Goal: Task Accomplishment & Management: Manage account settings

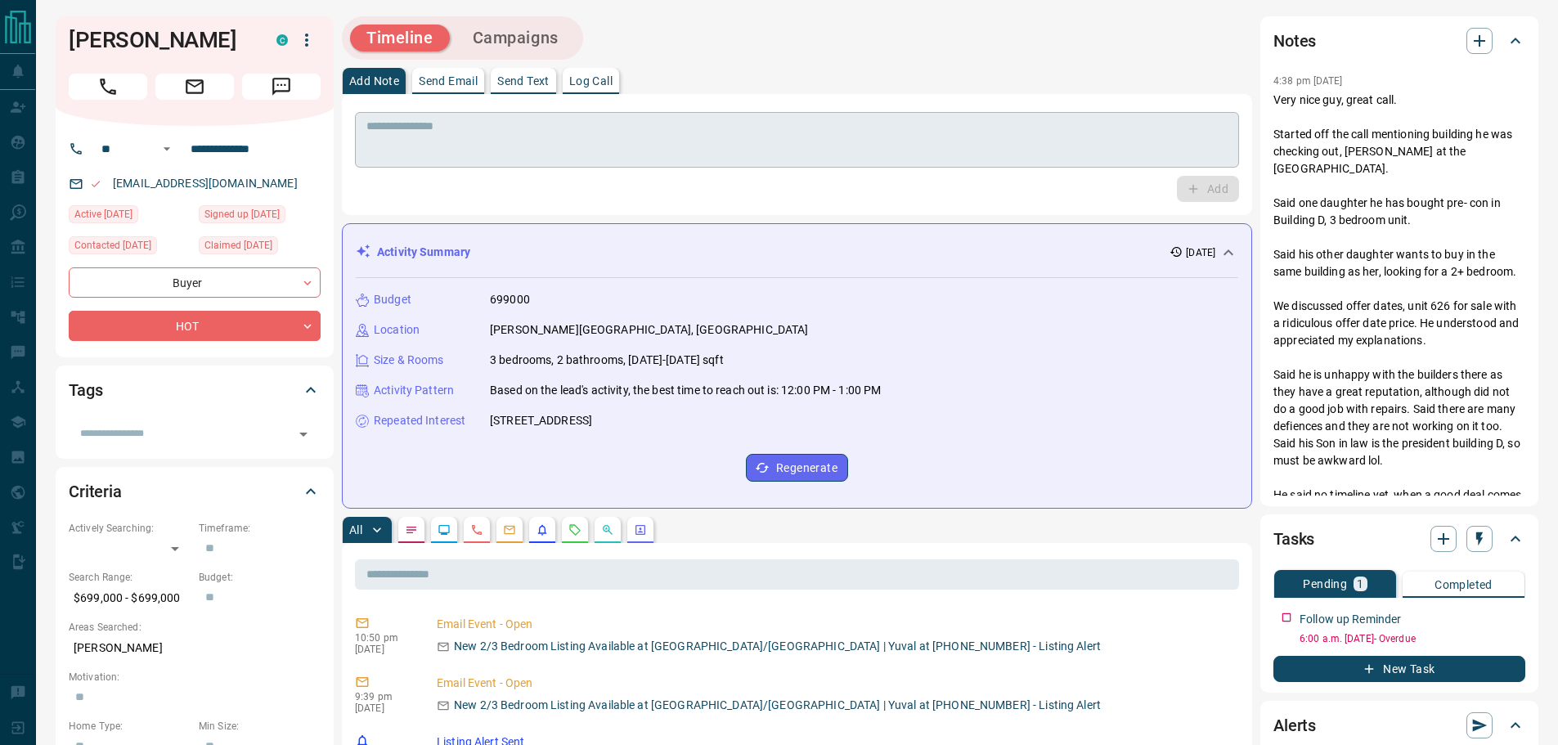
click at [783, 152] on textarea at bounding box center [796, 140] width 861 height 42
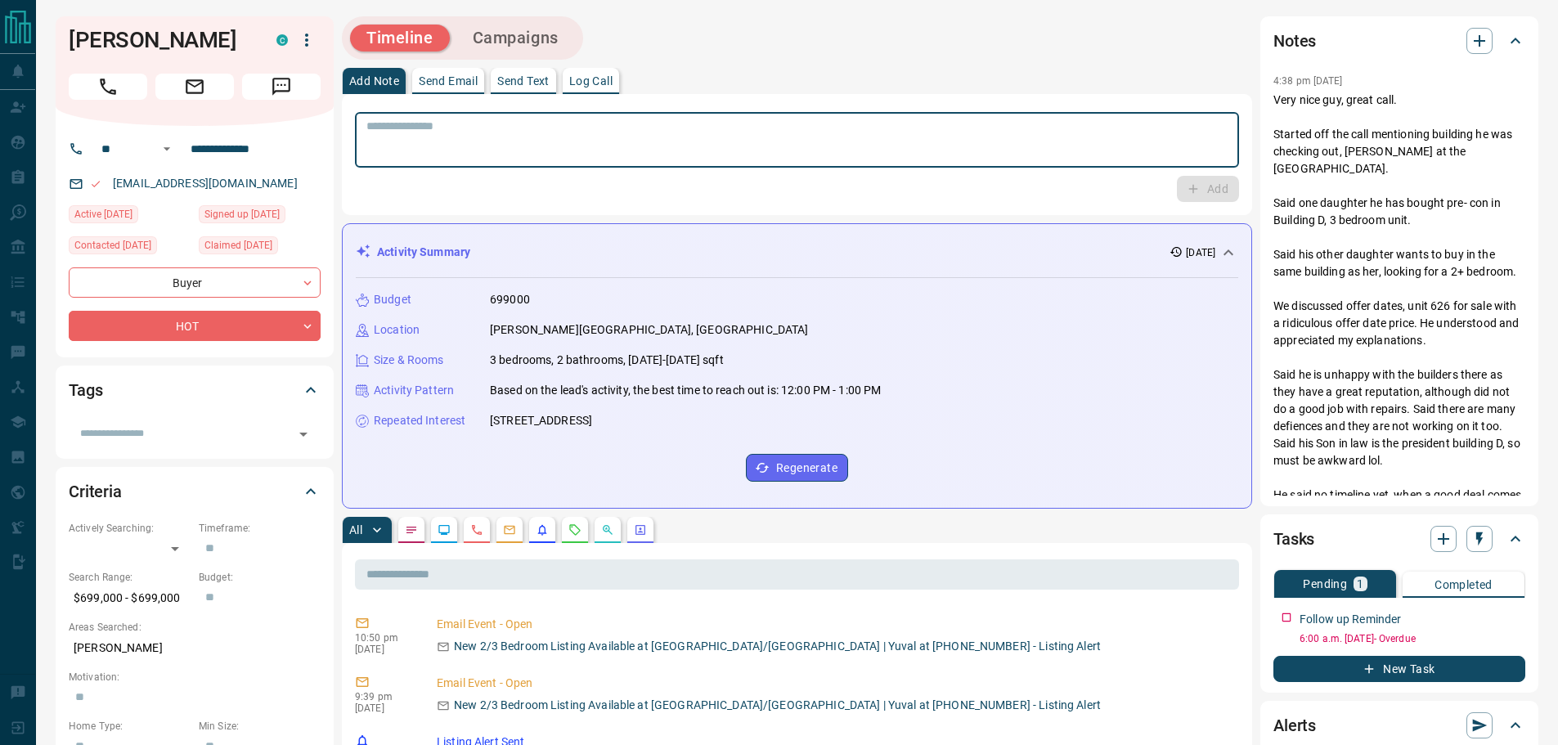
click at [464, 145] on textarea at bounding box center [796, 140] width 861 height 42
click at [511, 122] on textarea at bounding box center [796, 140] width 861 height 42
click at [555, 146] on textarea at bounding box center [796, 140] width 861 height 42
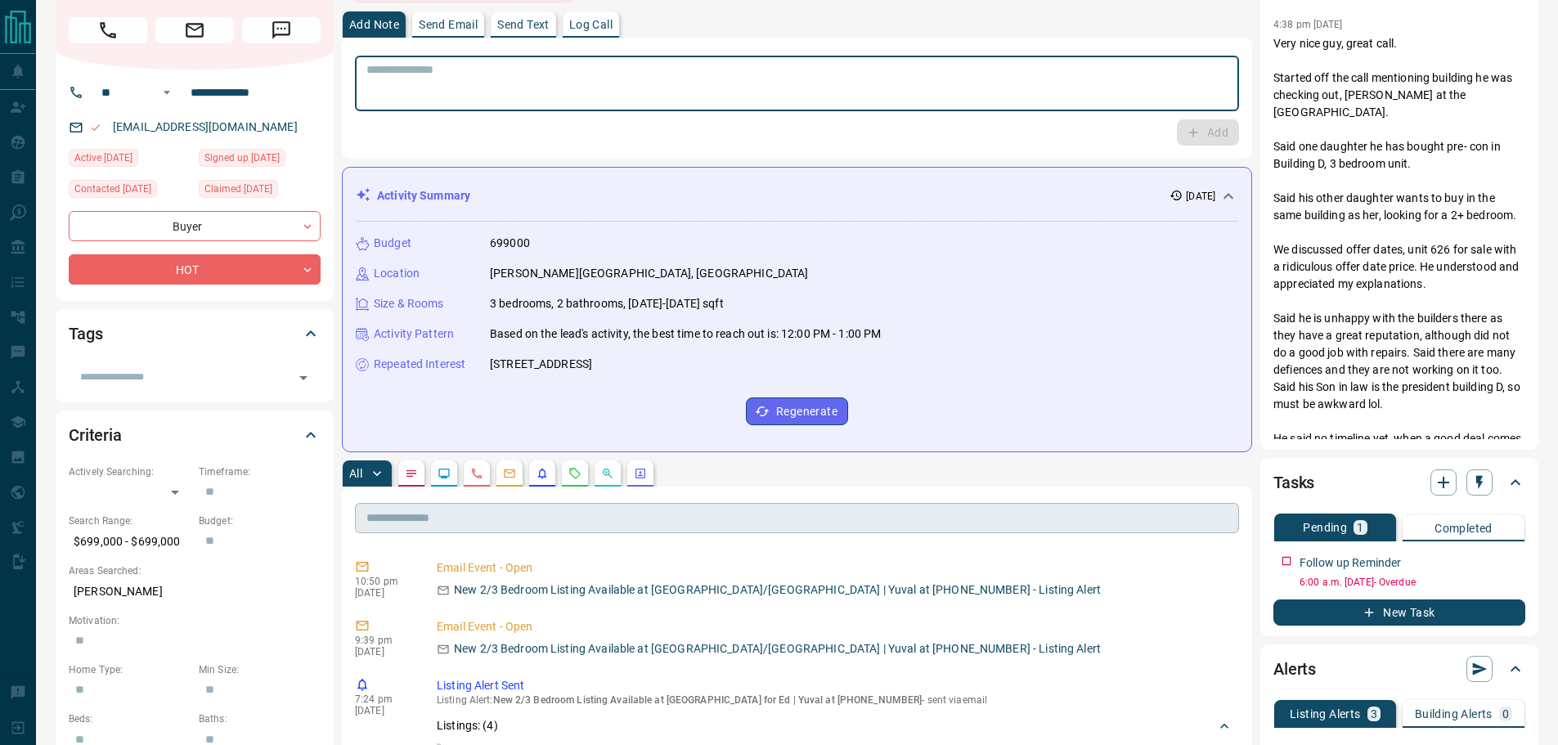
scroll to position [327, 0]
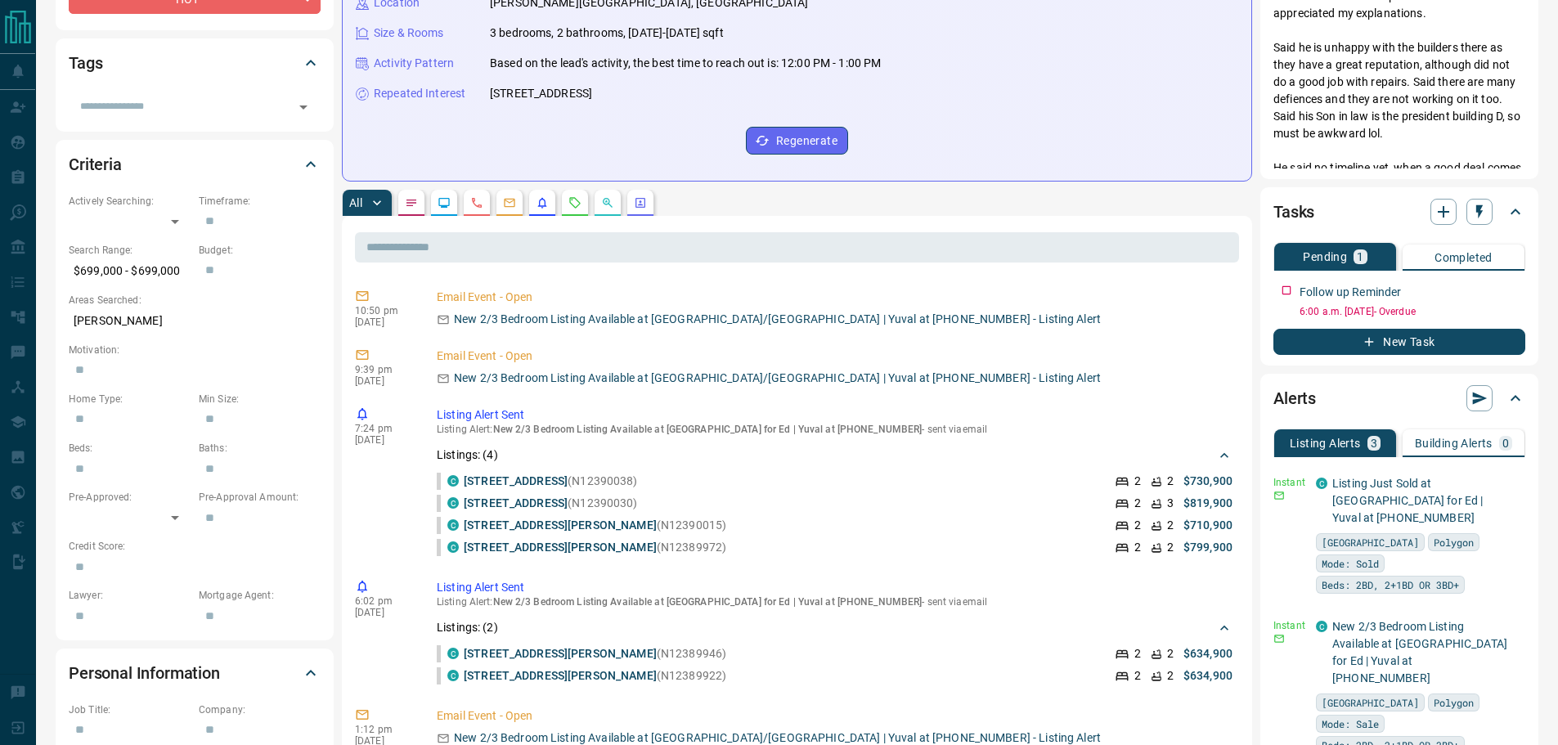
click at [554, 202] on button "button" at bounding box center [542, 203] width 26 height 26
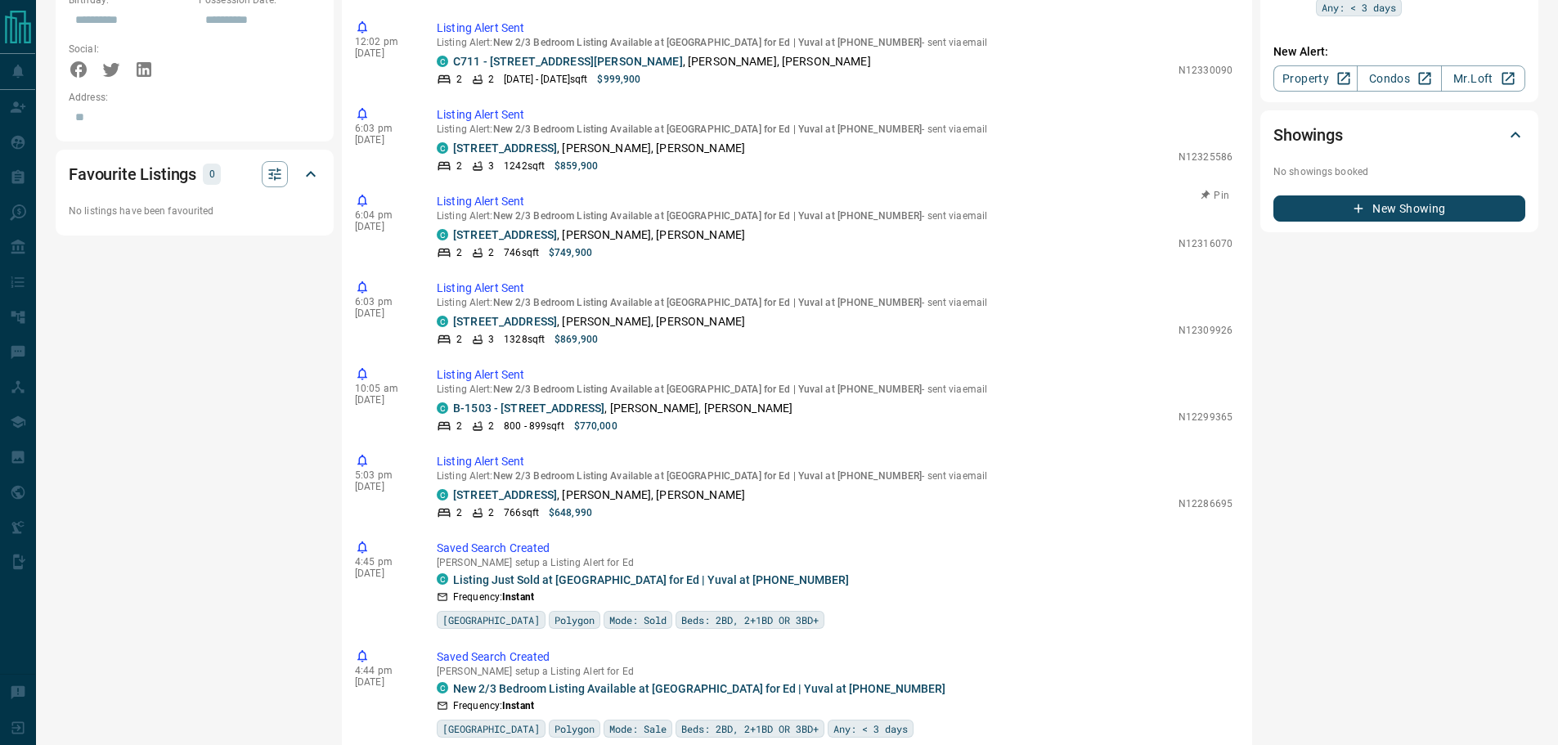
scroll to position [1207, 0]
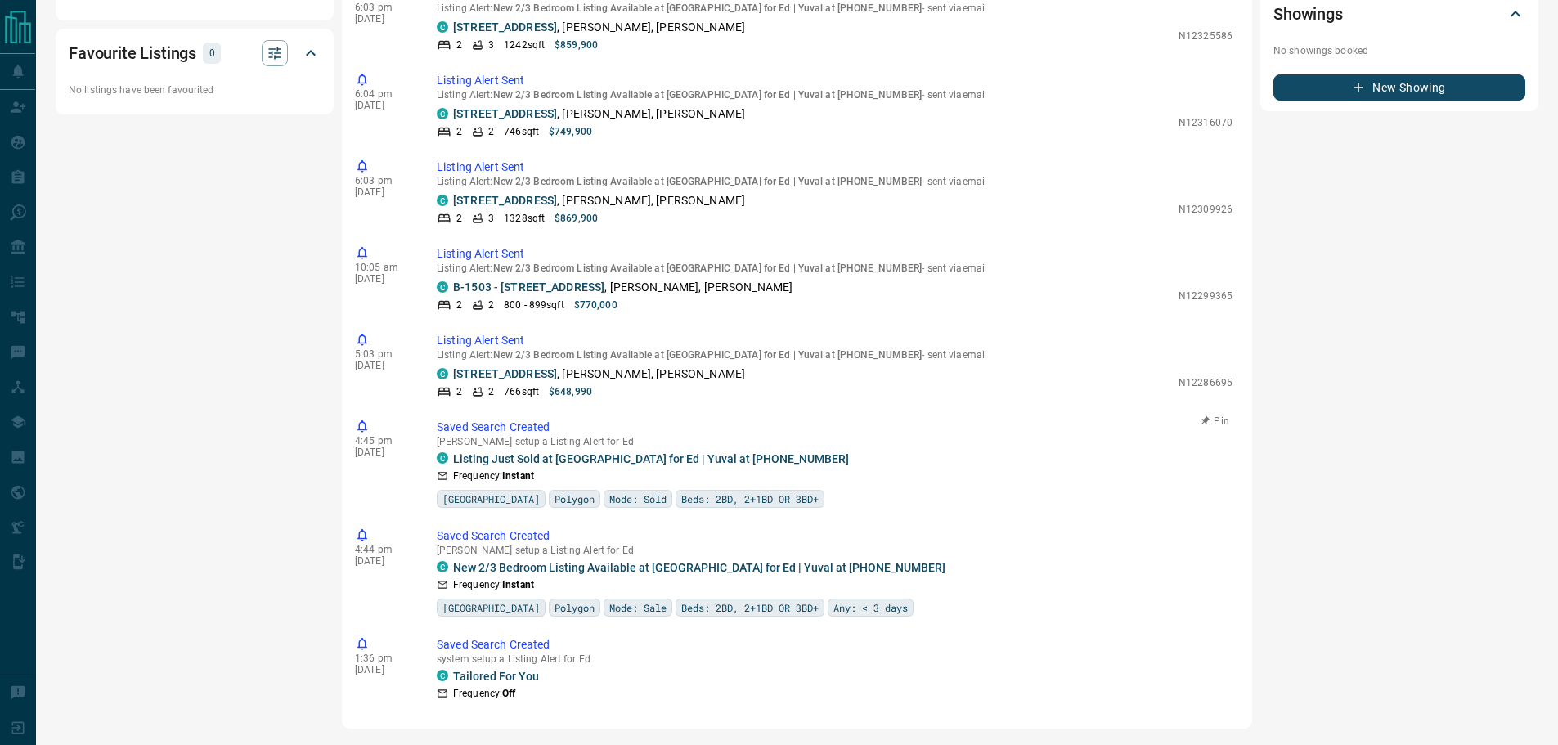
click at [769, 438] on p "[PERSON_NAME] setup a Listing Alert for Ed" at bounding box center [835, 441] width 796 height 11
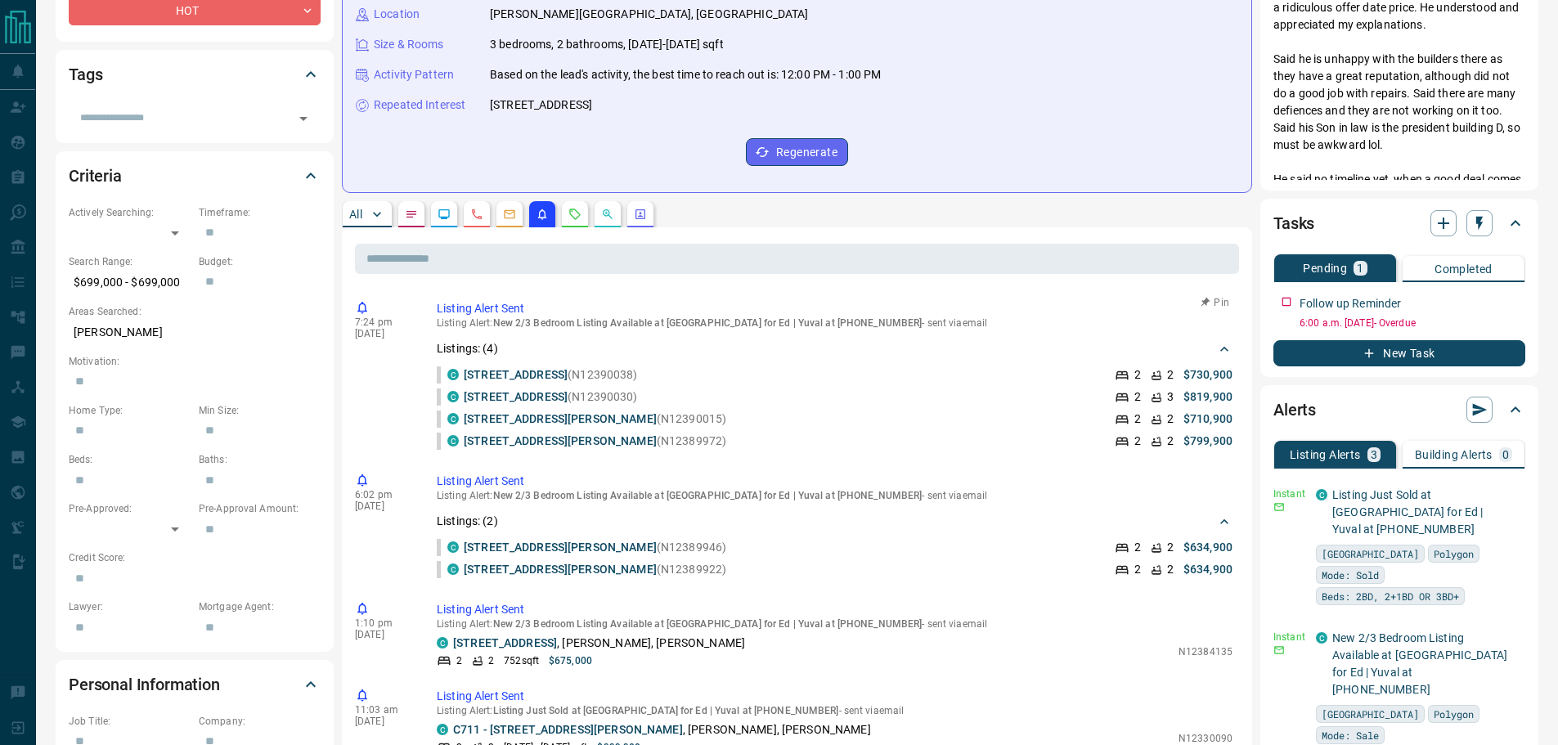
scroll to position [327, 0]
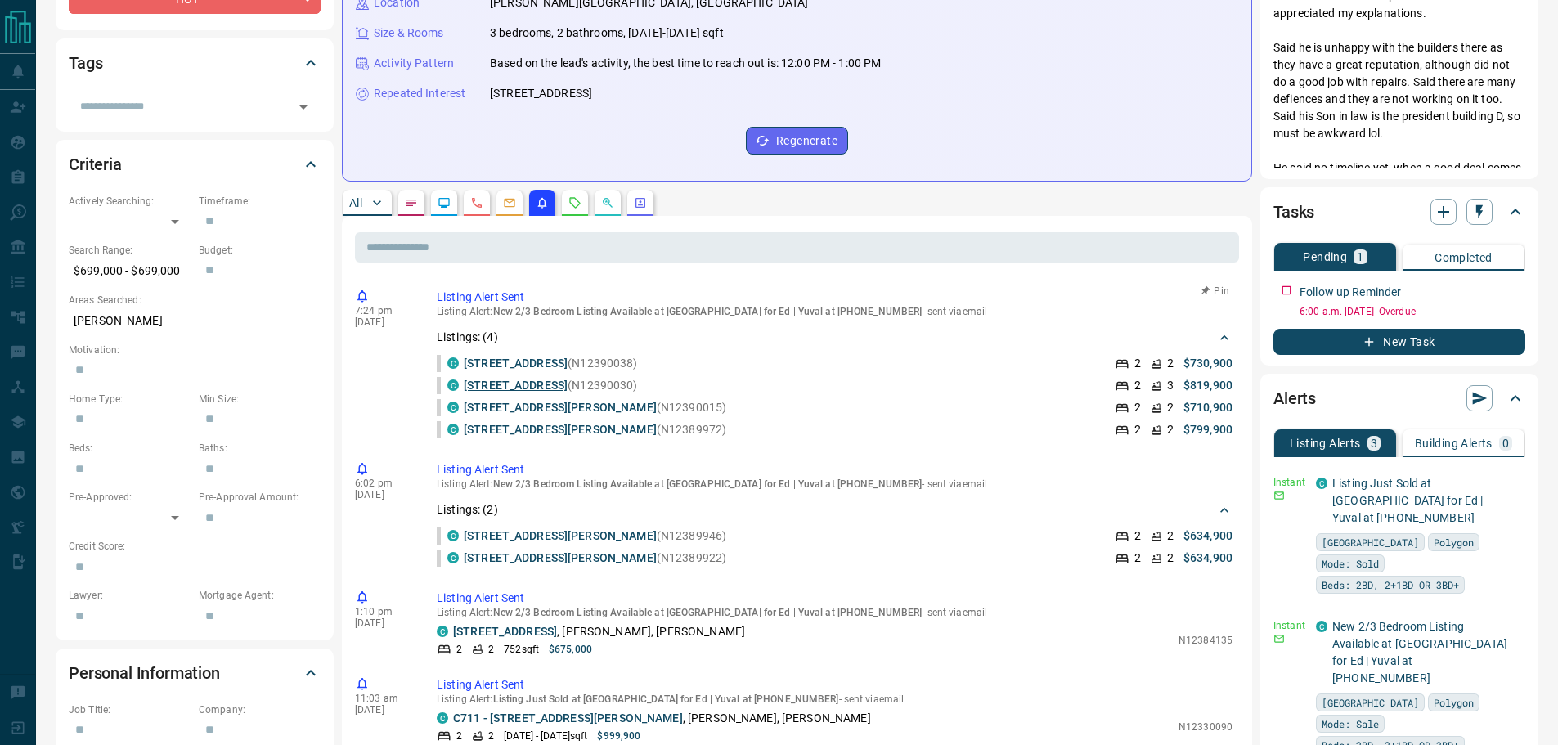
click at [552, 379] on link "[STREET_ADDRESS]" at bounding box center [516, 385] width 104 height 13
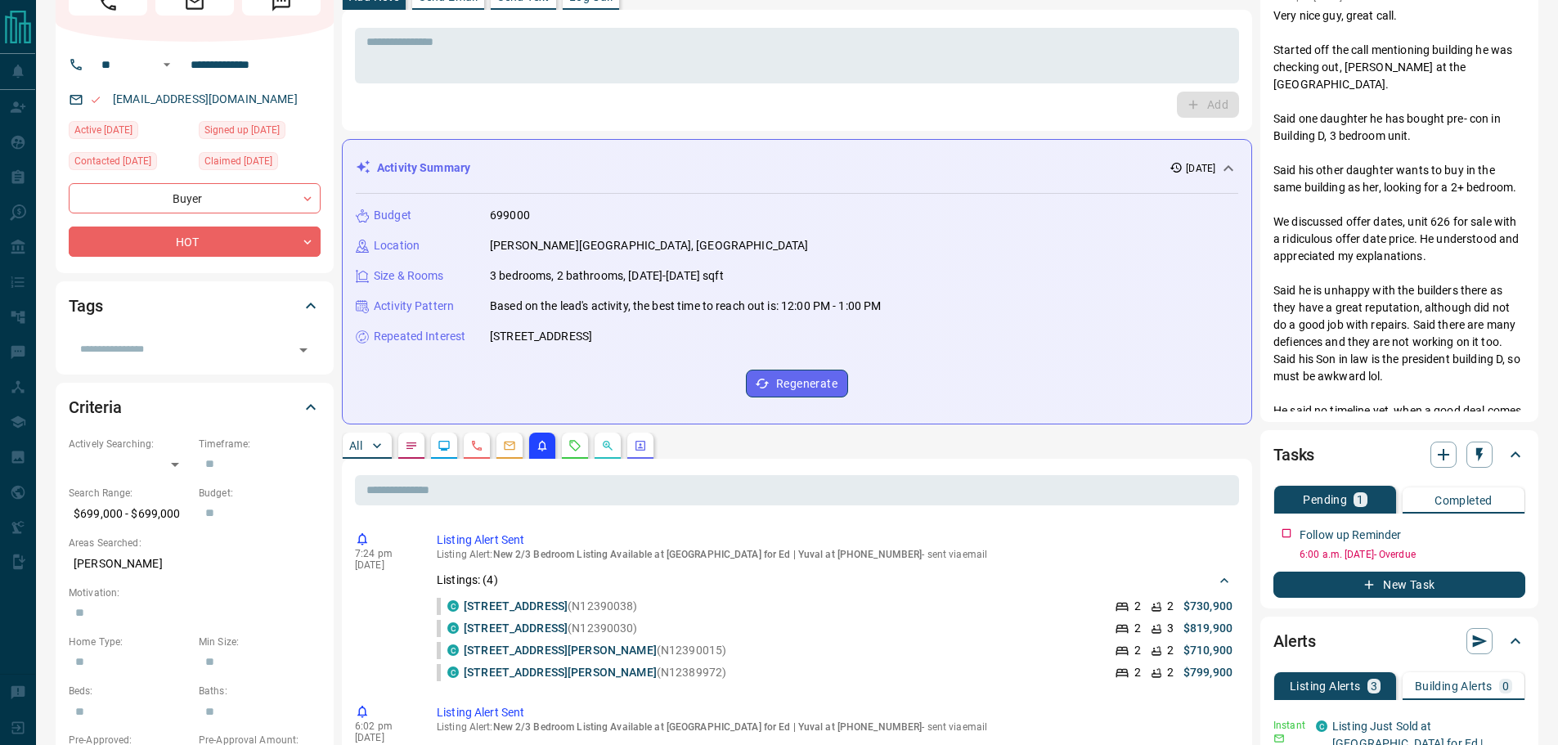
scroll to position [0, 0]
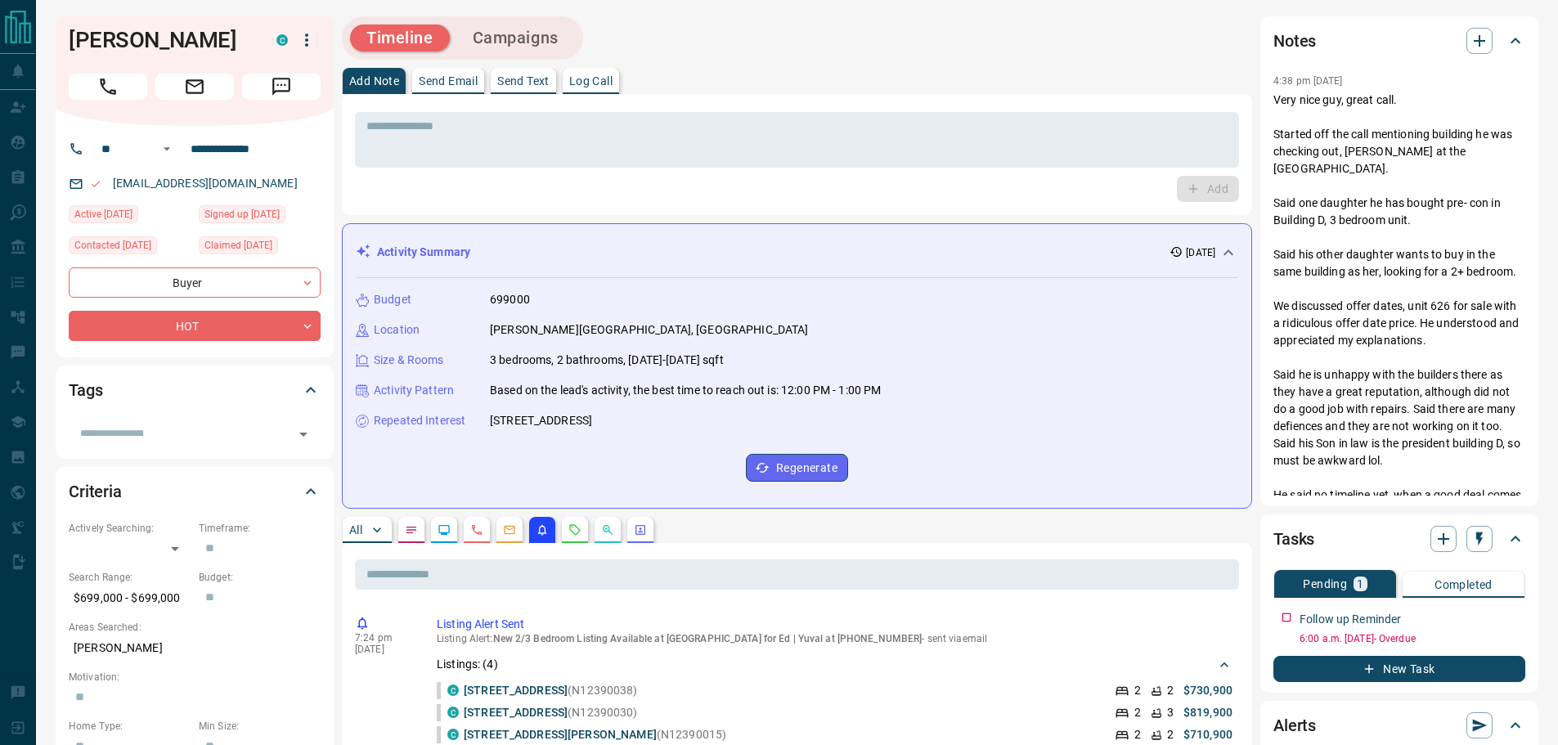
click at [896, 171] on div "* ​ Add" at bounding box center [797, 154] width 884 height 95
click at [883, 140] on textarea at bounding box center [796, 140] width 861 height 42
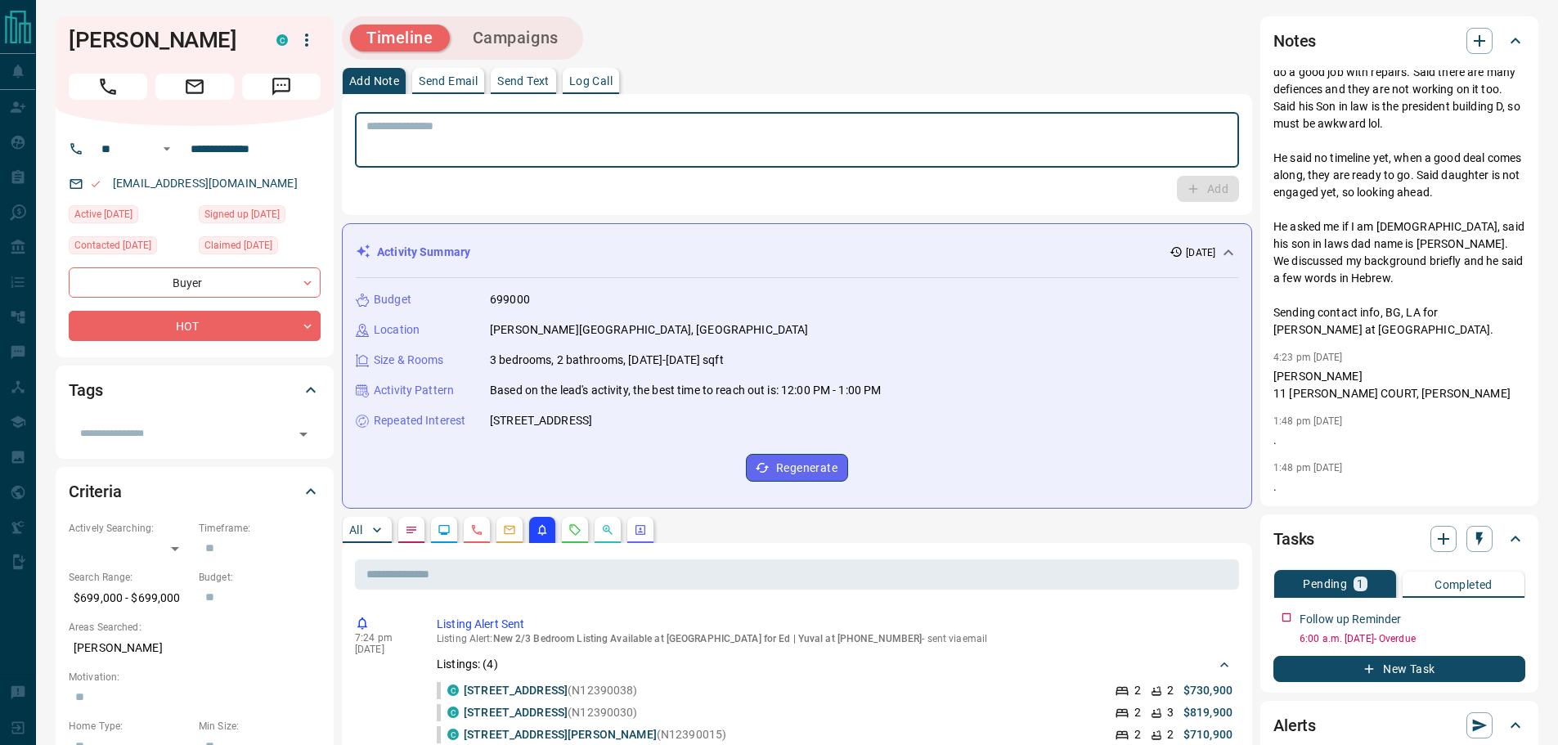
click at [1071, 130] on textarea at bounding box center [796, 140] width 861 height 42
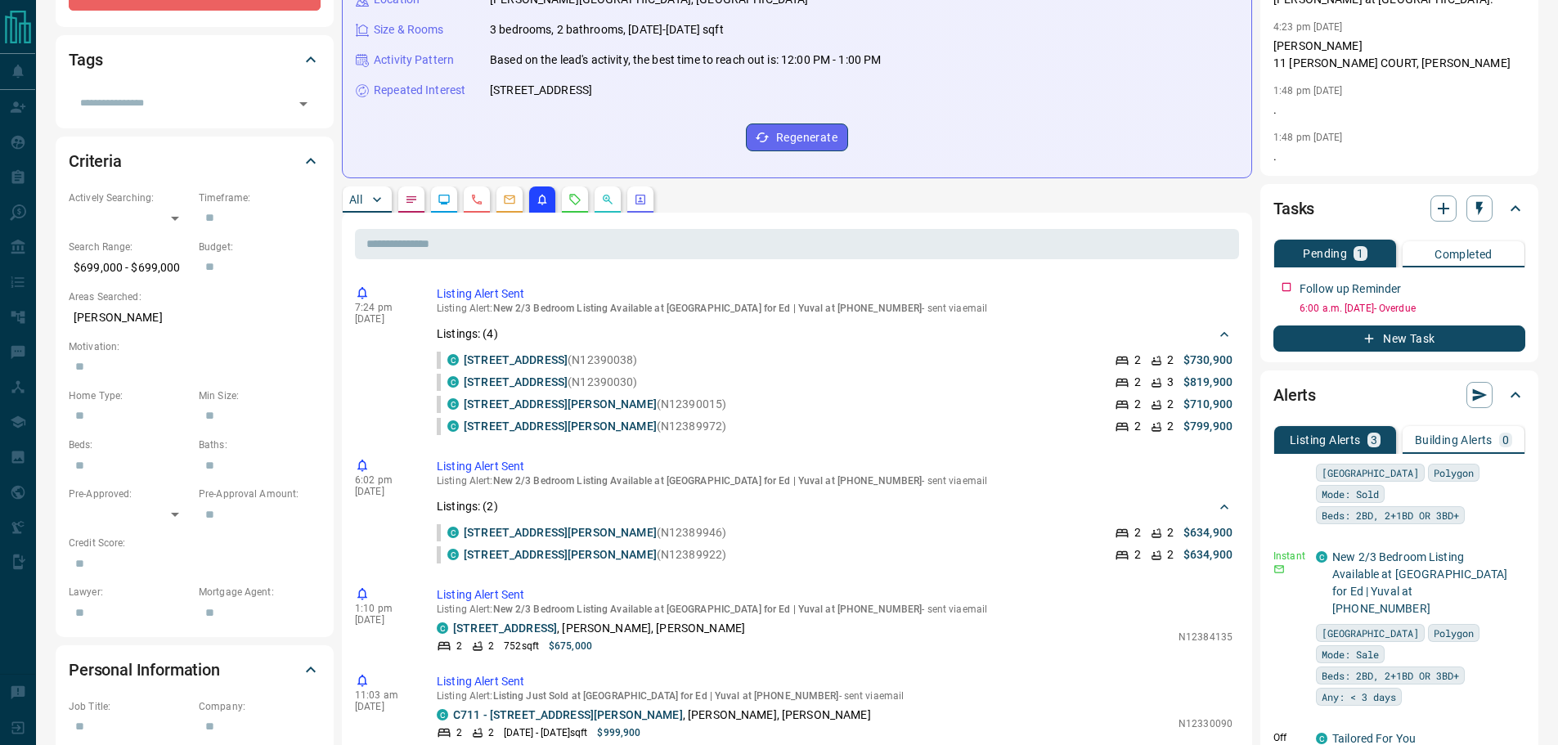
scroll to position [409, 0]
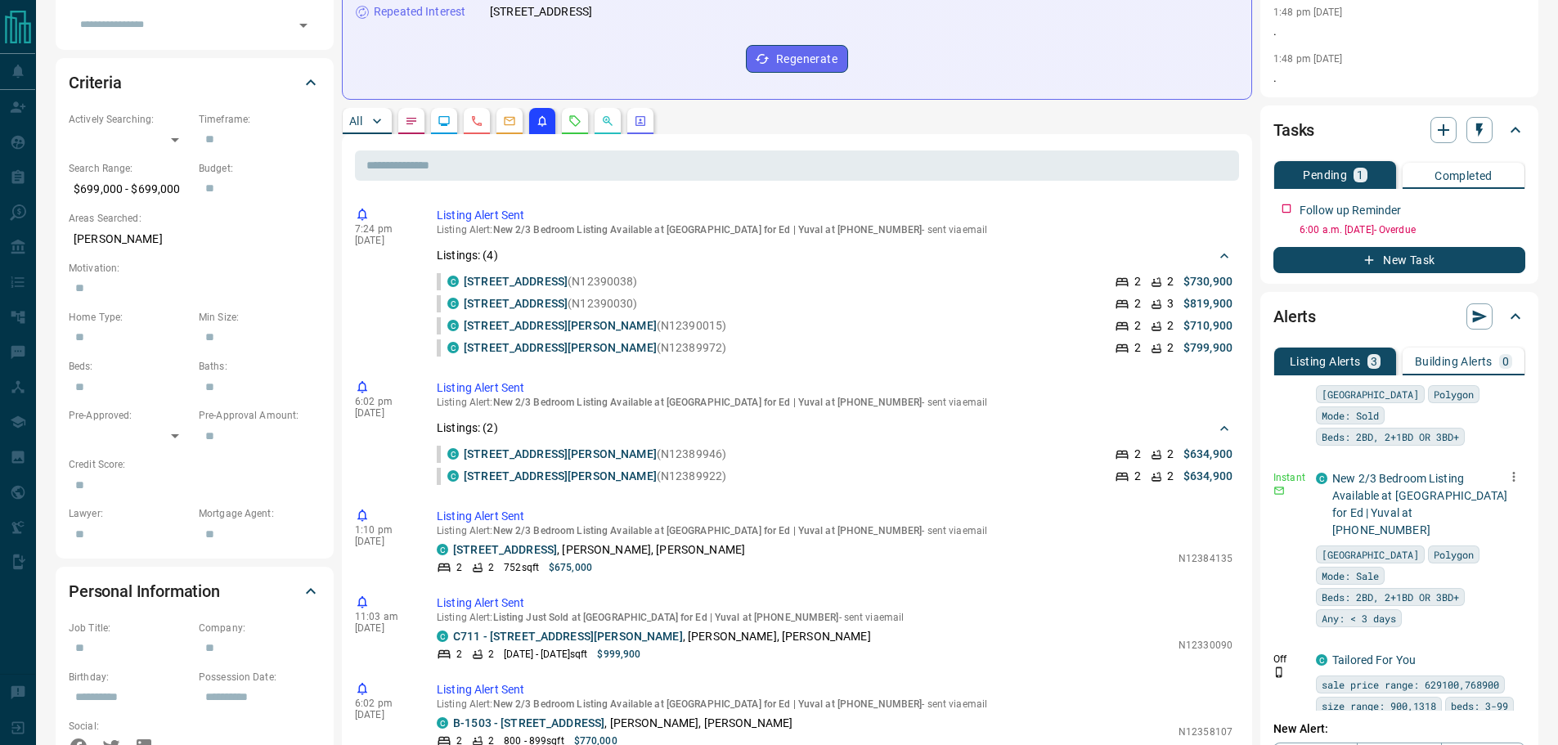
click at [1506, 469] on icon "button" at bounding box center [1513, 476] width 15 height 15
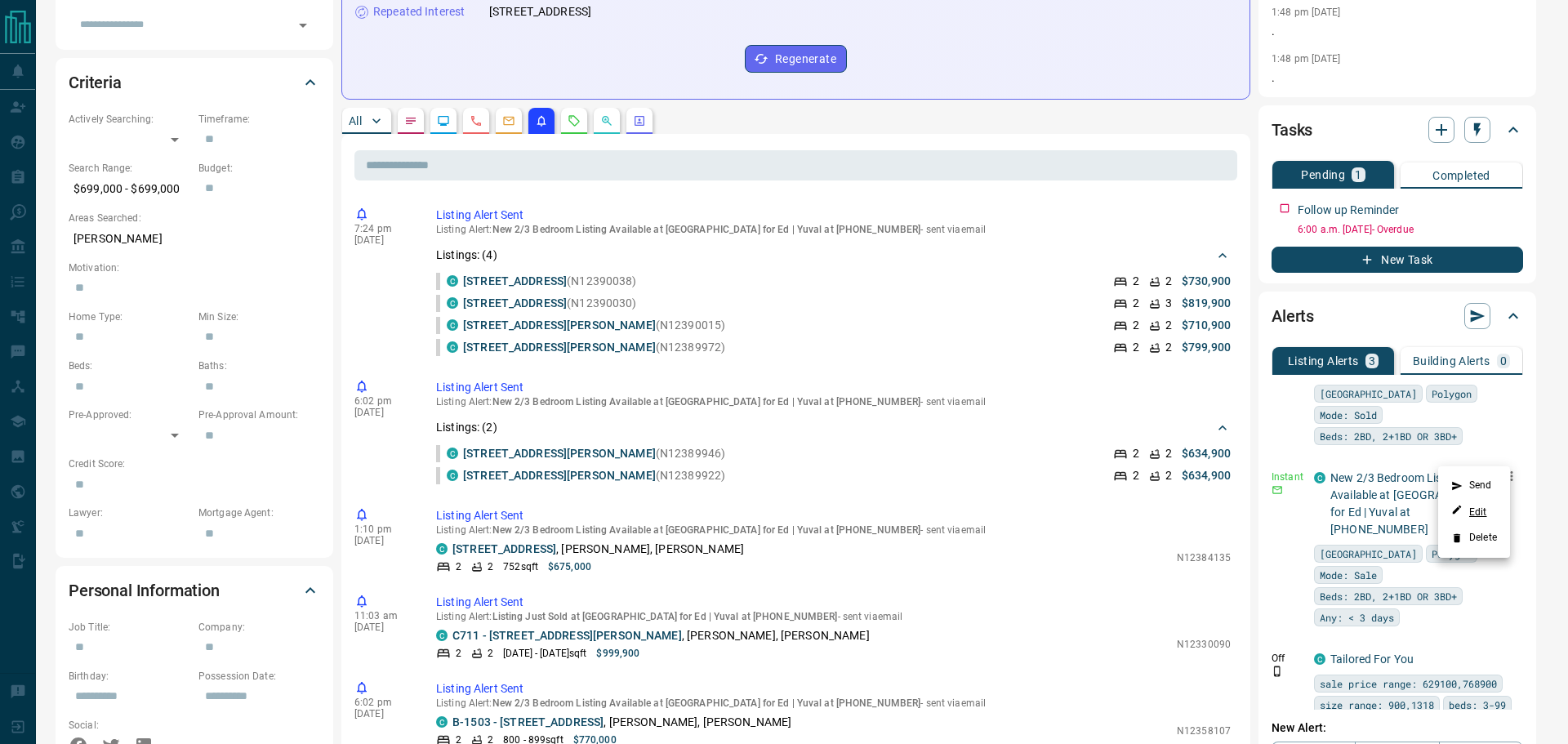
click at [1471, 512] on link "Edit" at bounding box center [1469, 511] width 36 height 16
click at [1254, 179] on div at bounding box center [784, 372] width 1568 height 744
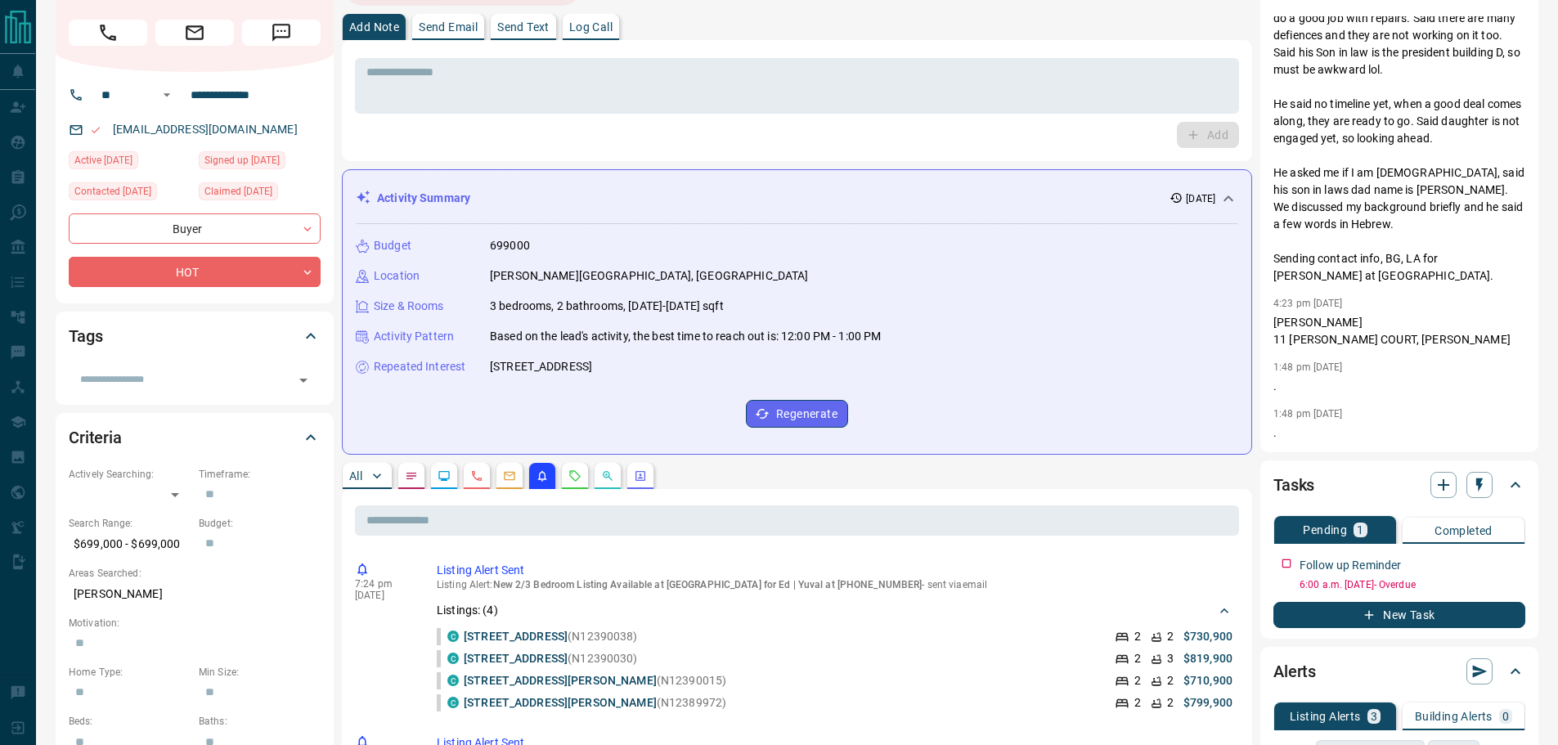
scroll to position [0, 0]
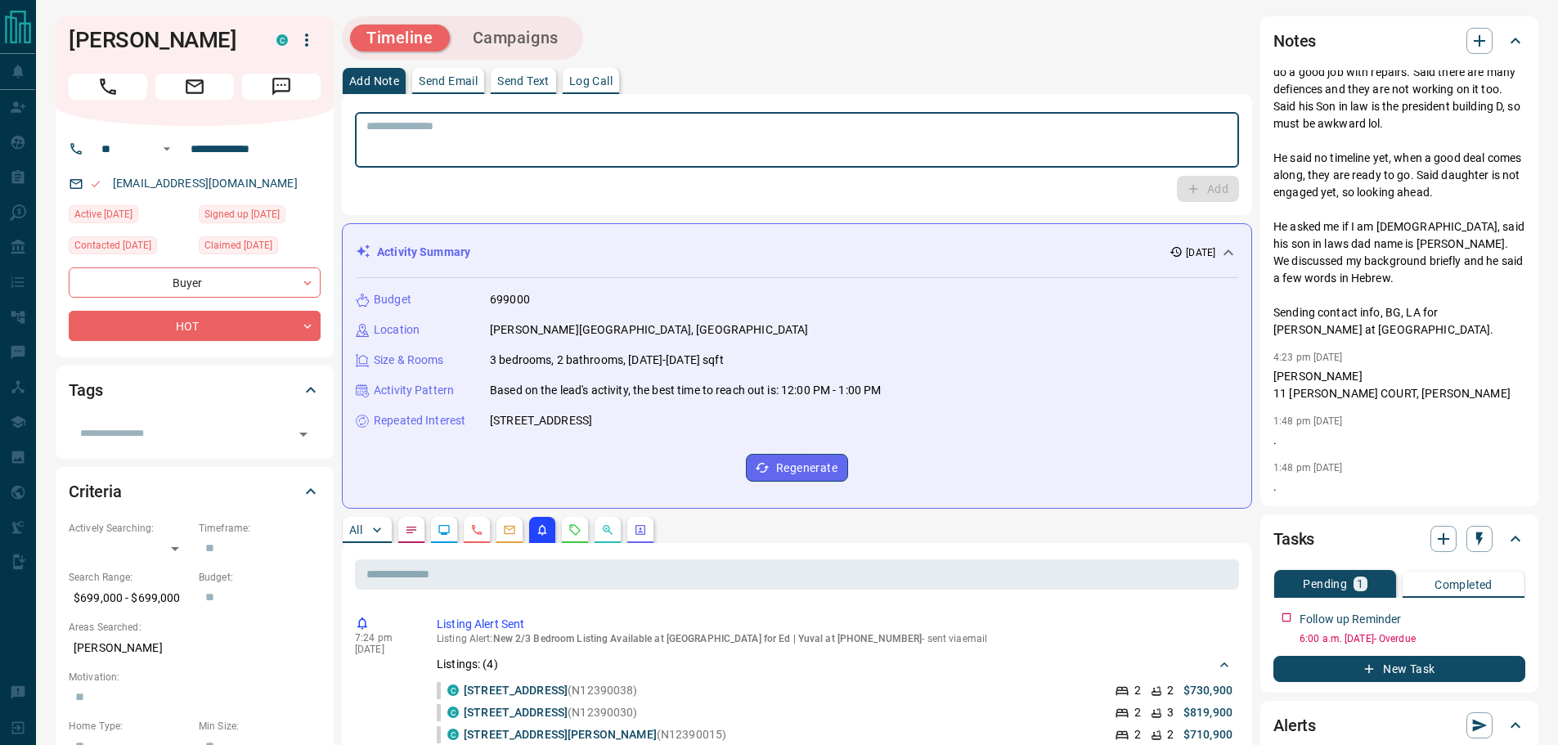
click at [673, 119] on textarea at bounding box center [796, 140] width 861 height 42
click at [1027, 140] on textarea at bounding box center [796, 140] width 861 height 42
click at [614, 129] on textarea at bounding box center [796, 140] width 861 height 42
click at [610, 121] on textarea at bounding box center [796, 140] width 861 height 42
click at [581, 167] on div "* ​" at bounding box center [797, 140] width 884 height 56
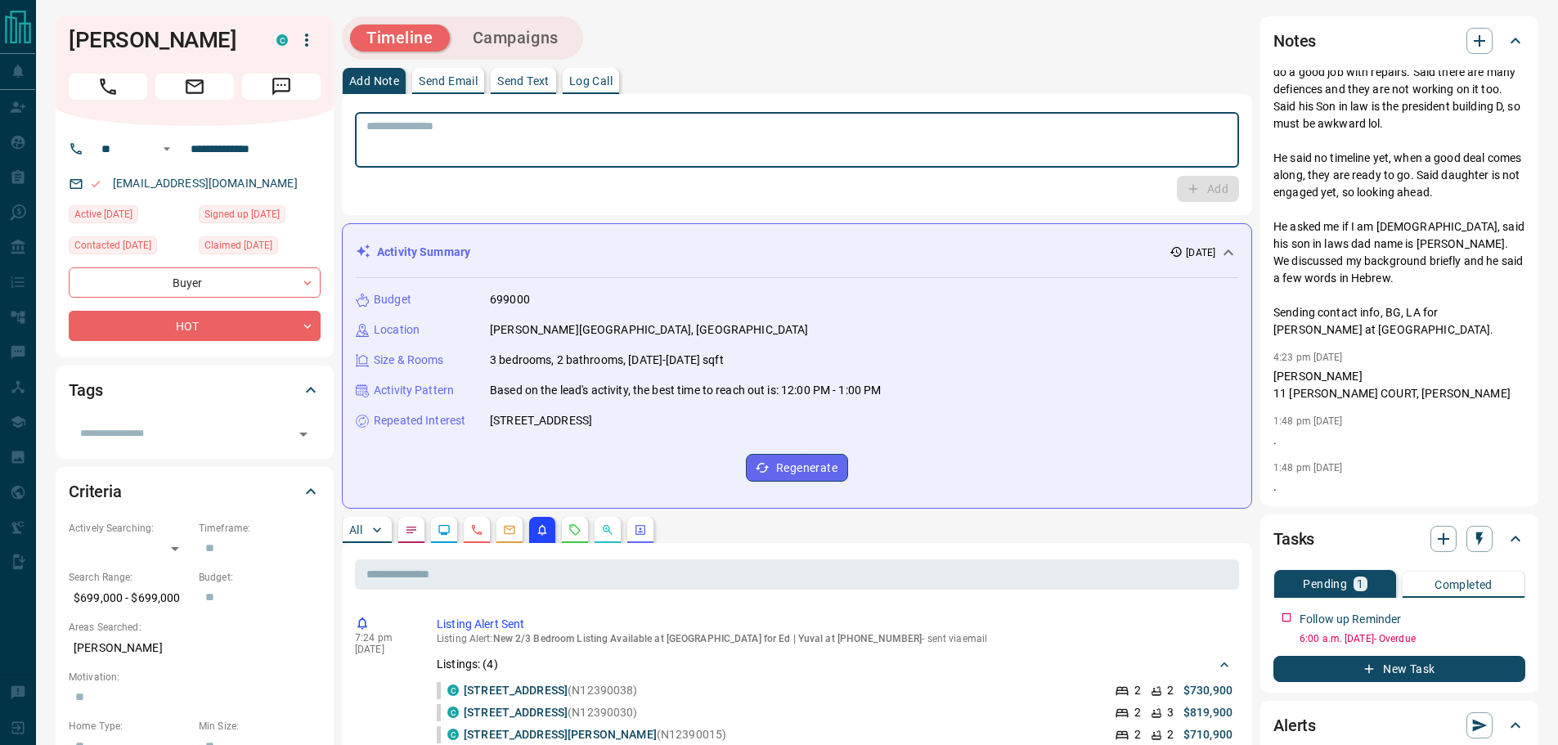
drag, startPoint x: 644, startPoint y: 228, endPoint x: 611, endPoint y: 201, distance: 43.0
click at [567, 159] on textarea at bounding box center [796, 140] width 861 height 42
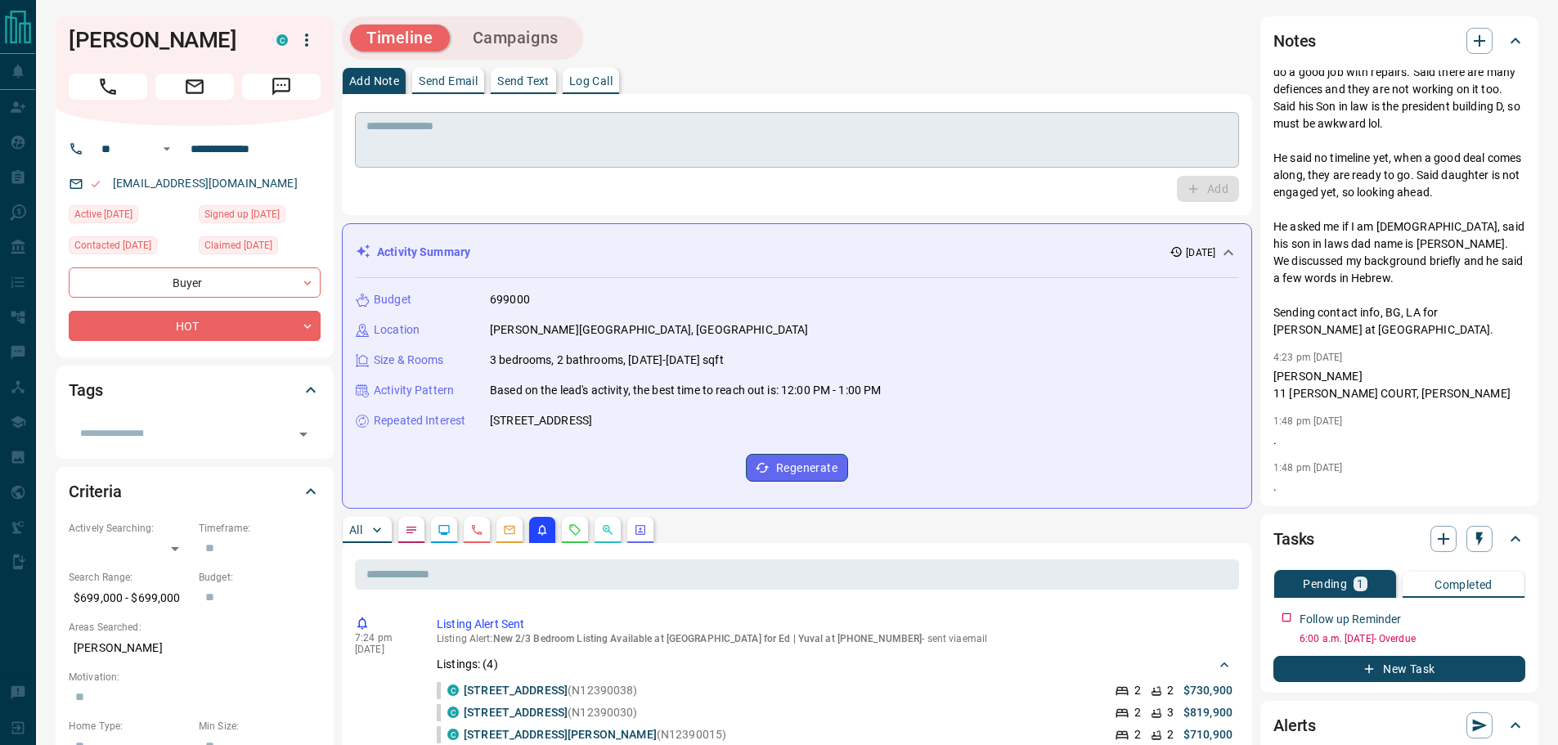
click at [570, 161] on div "* ​" at bounding box center [797, 140] width 884 height 56
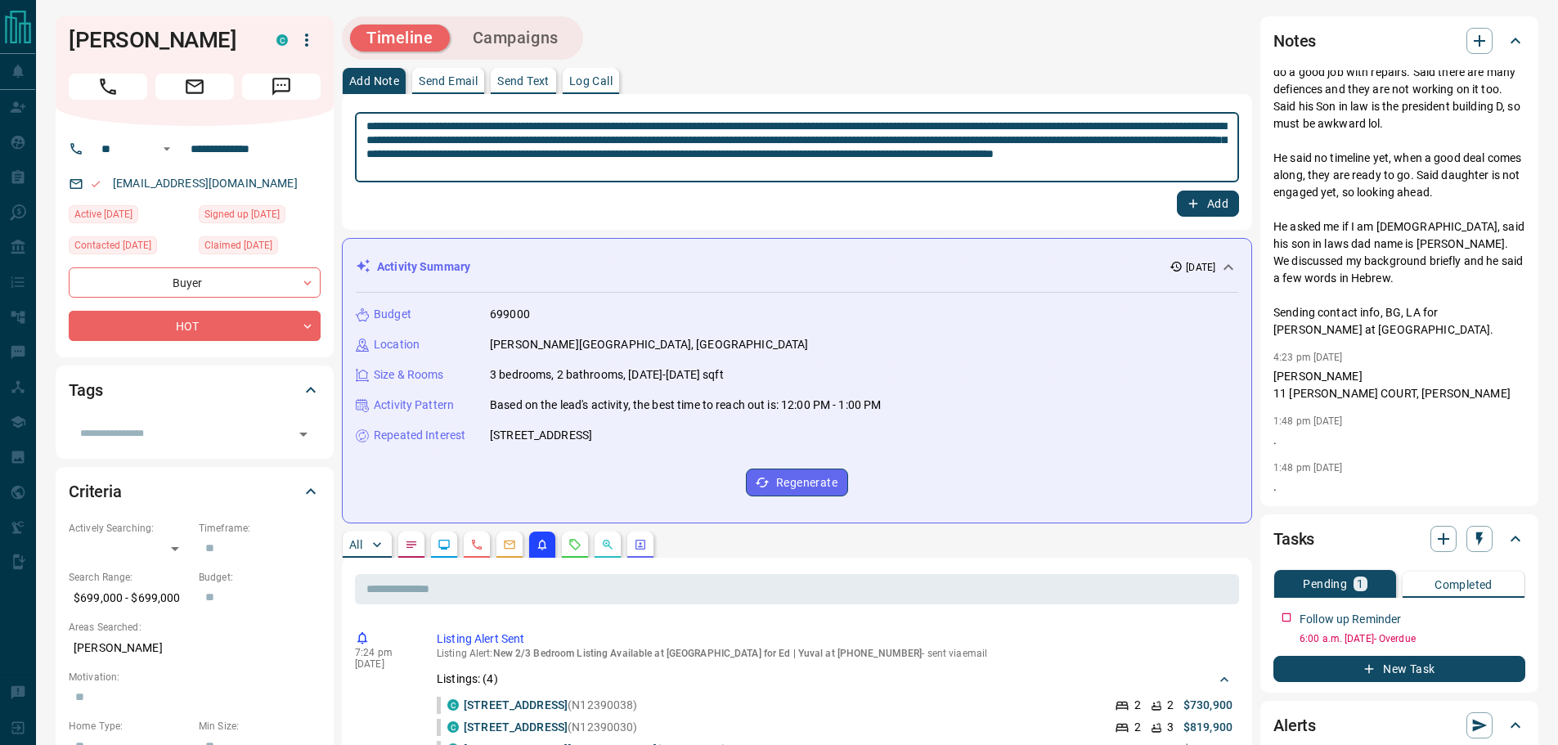
click at [971, 172] on textarea "**********" at bounding box center [796, 147] width 861 height 56
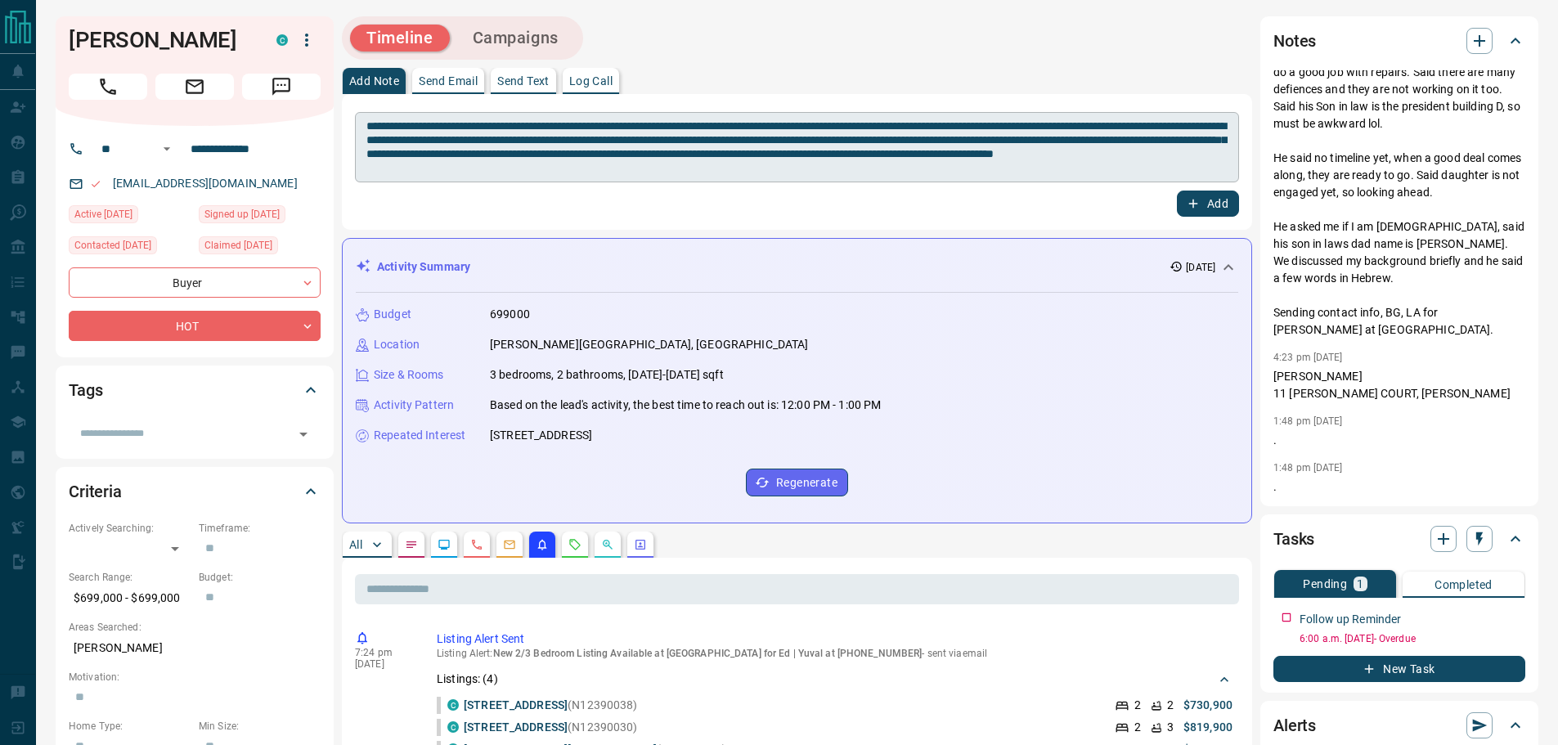
drag, startPoint x: 728, startPoint y: 177, endPoint x: 580, endPoint y: 177, distance: 148.0
click at [580, 177] on div "**********" at bounding box center [797, 147] width 884 height 70
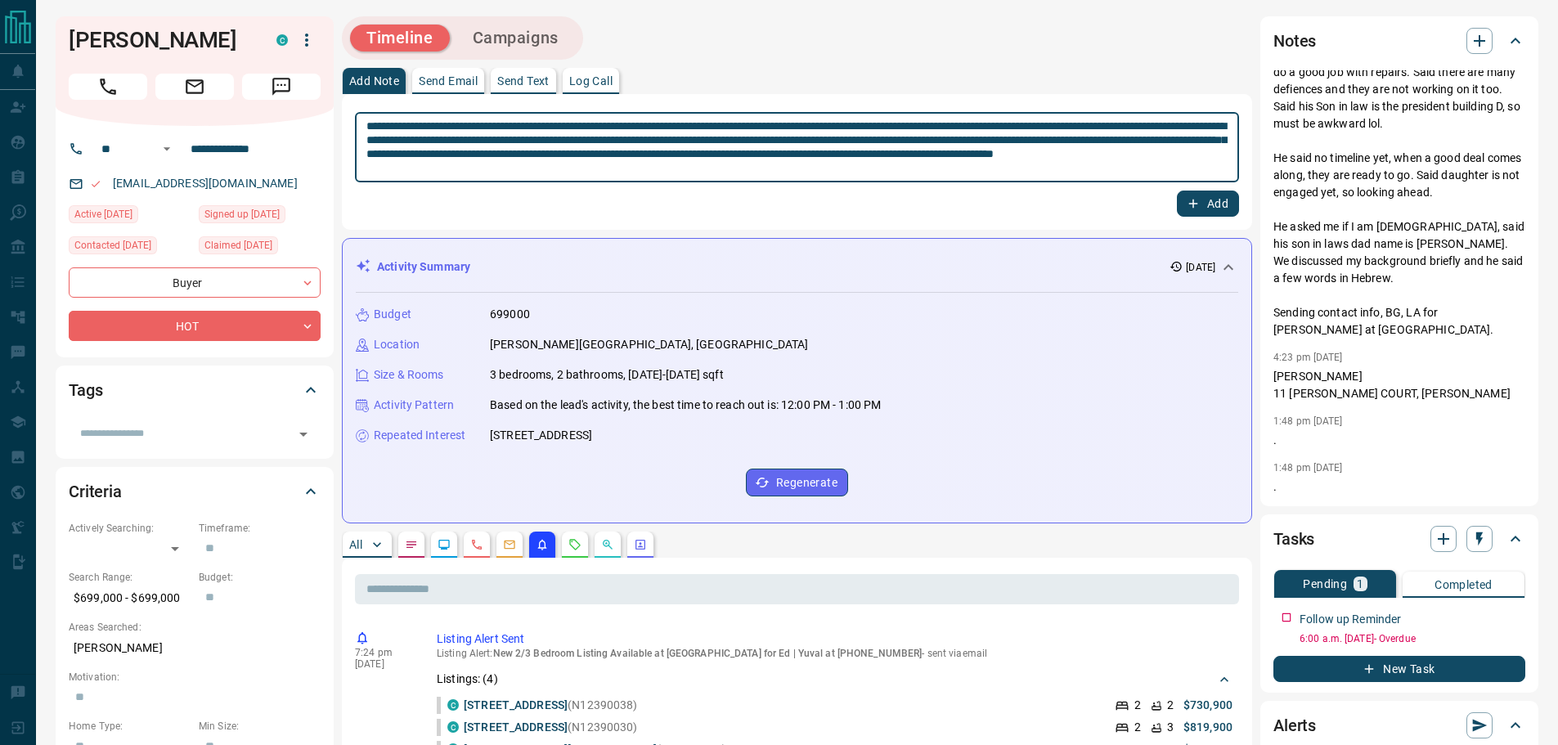
click at [707, 170] on textarea "**********" at bounding box center [796, 147] width 861 height 56
drag, startPoint x: 717, startPoint y: 170, endPoint x: 509, endPoint y: 163, distance: 207.8
click at [509, 163] on textarea "**********" at bounding box center [796, 147] width 861 height 56
type textarea "**********"
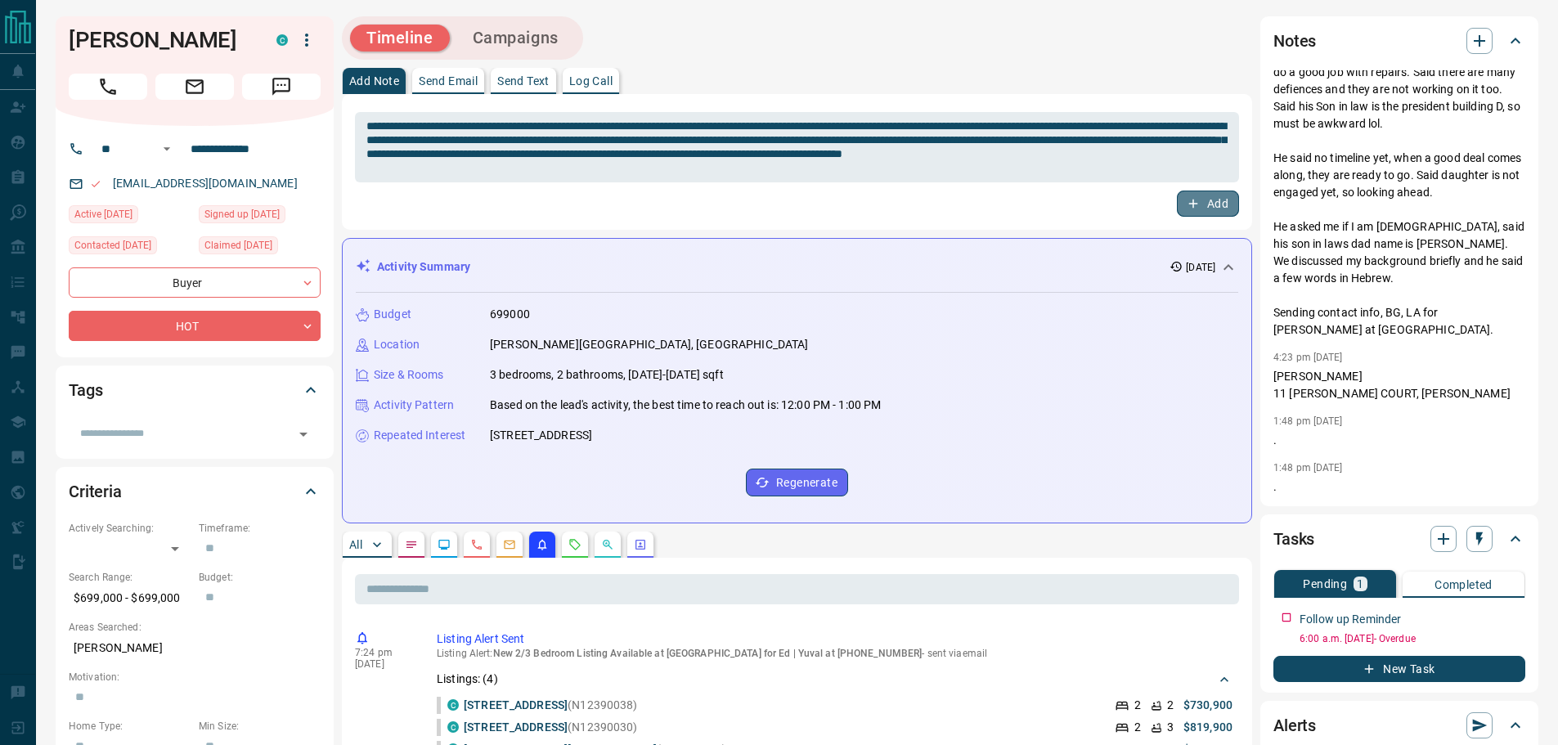
click at [1203, 208] on button "Add" at bounding box center [1208, 203] width 62 height 26
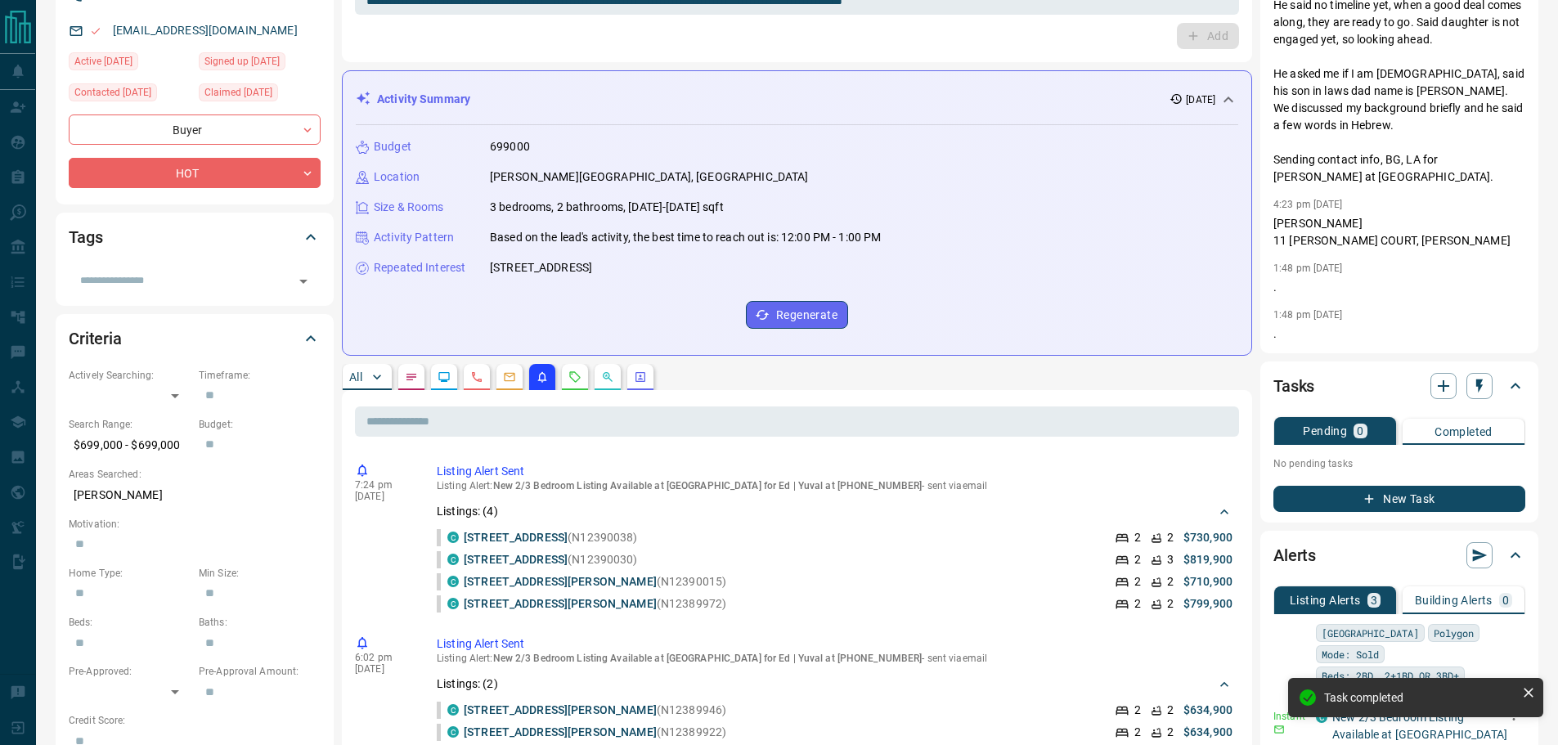
scroll to position [164, 0]
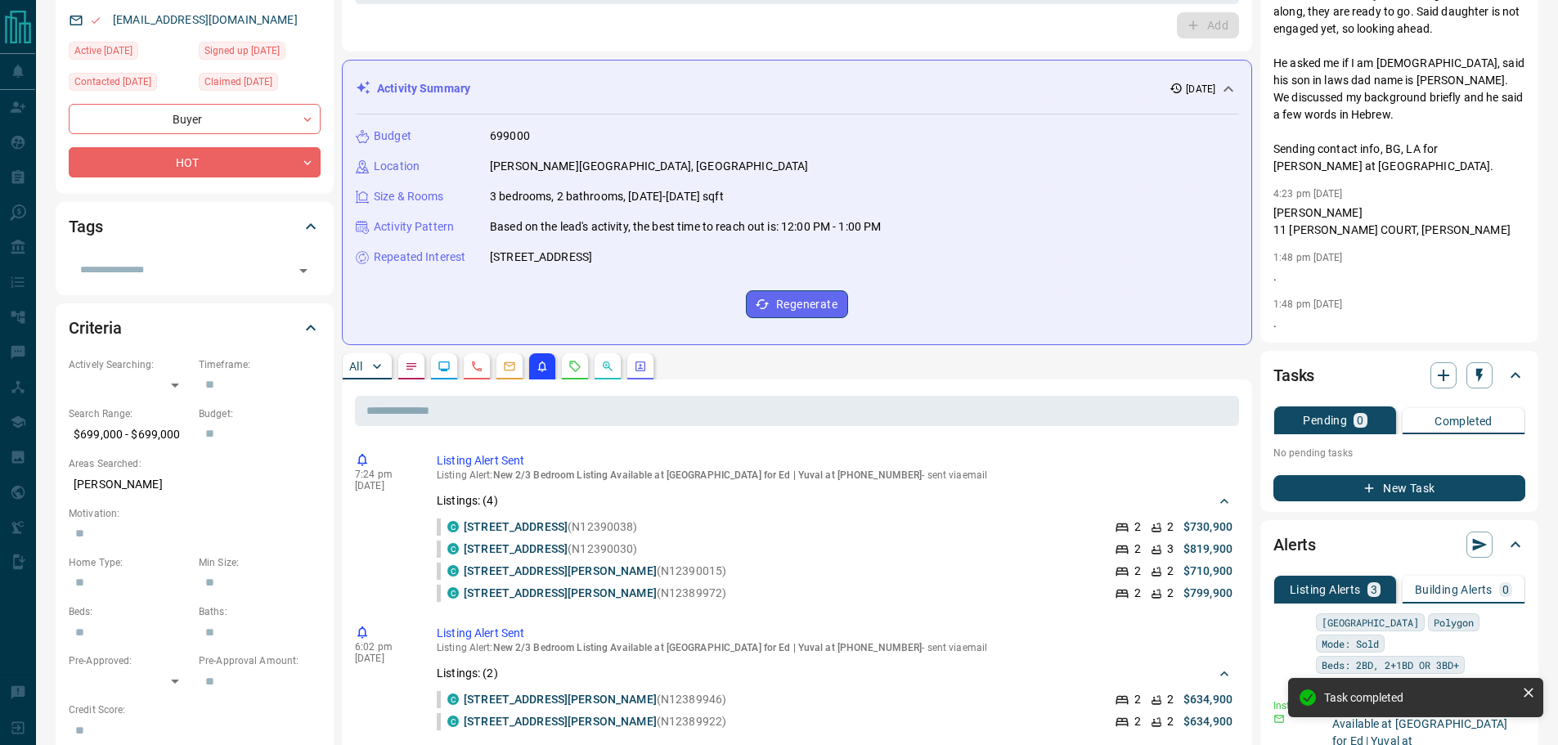
drag, startPoint x: 1482, startPoint y: 356, endPoint x: 1478, endPoint y: 377, distance: 21.6
click at [1481, 358] on div "Tasks" at bounding box center [1399, 375] width 252 height 39
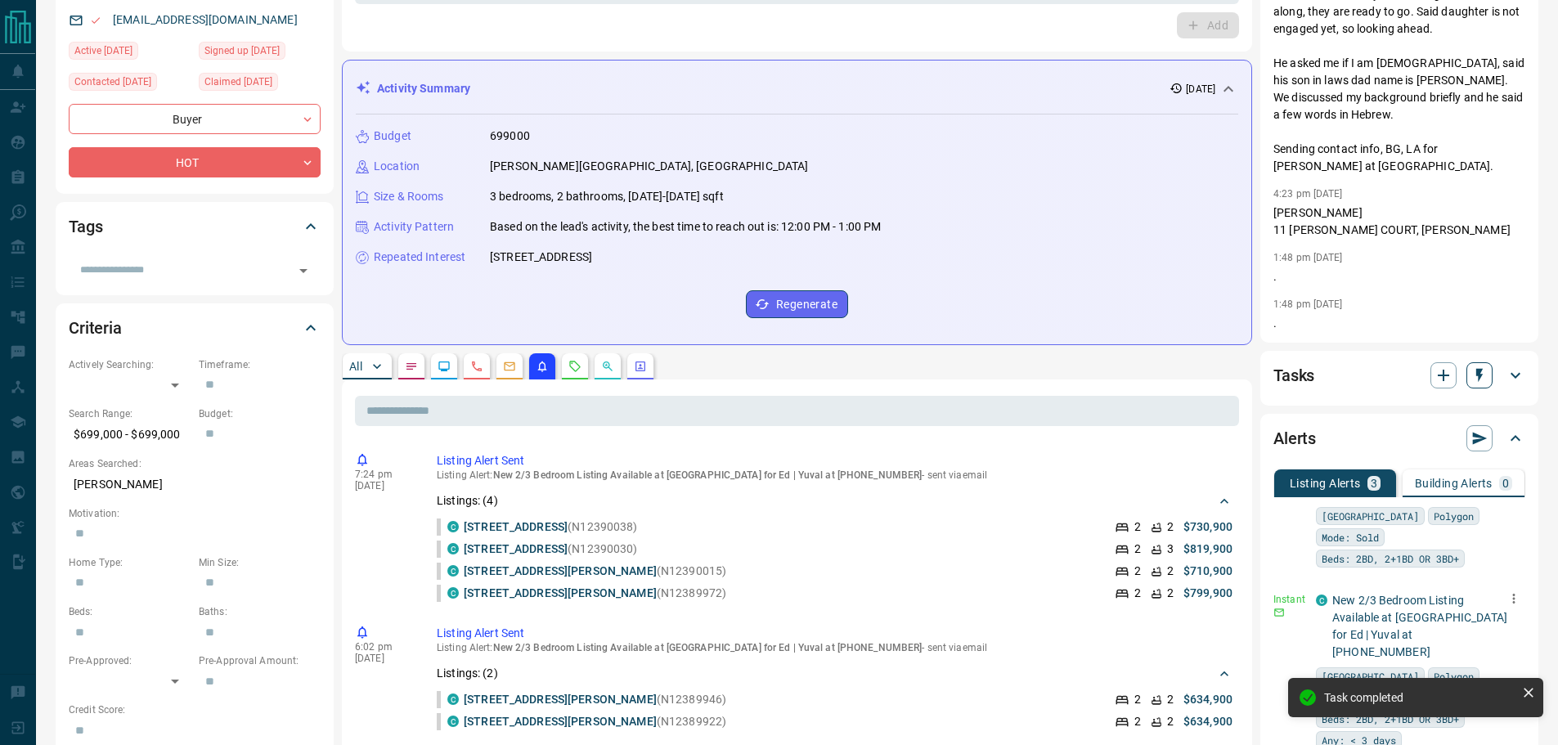
click at [1478, 377] on icon "button" at bounding box center [1479, 376] width 7 height 14
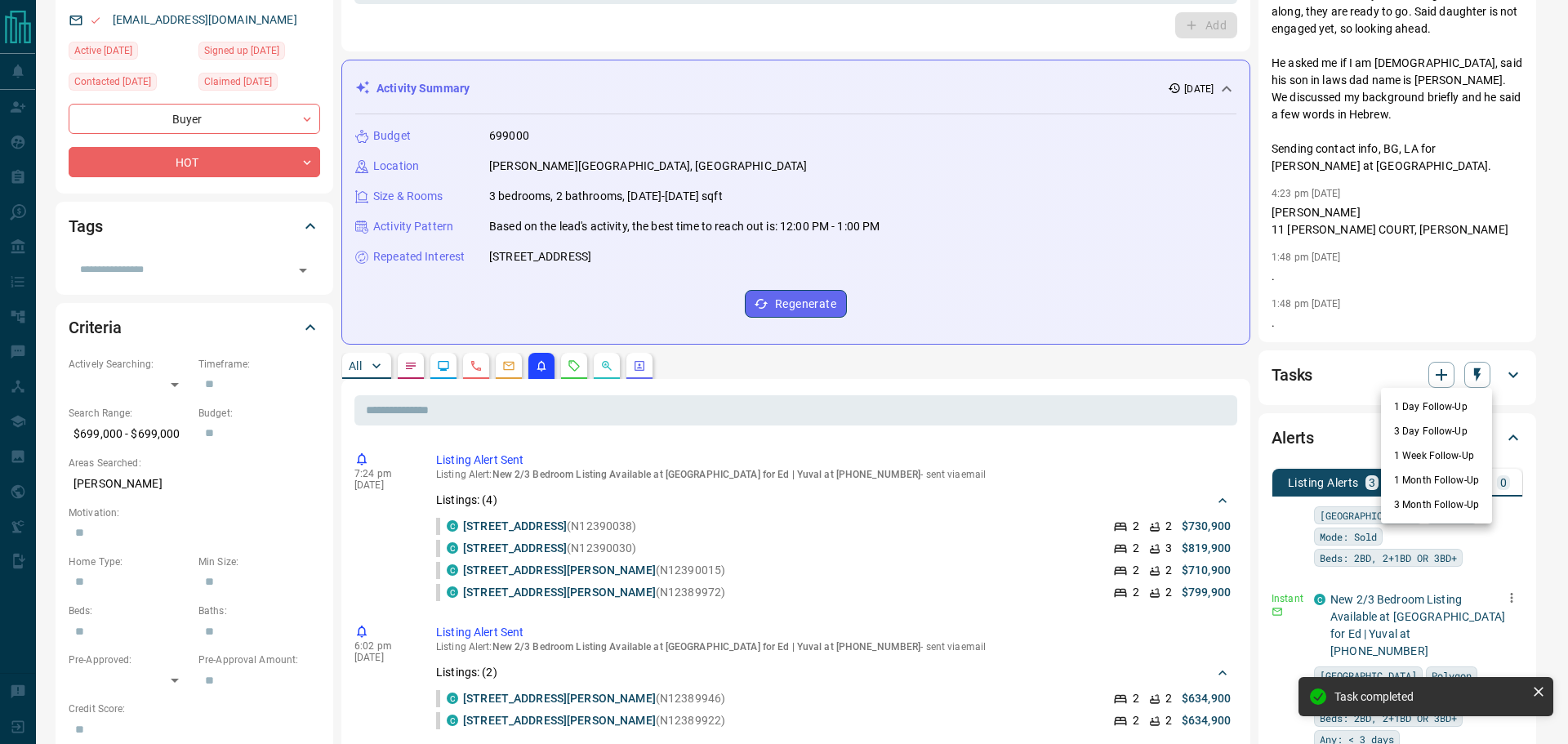
click at [1457, 397] on li "1 Day Follow-Up" at bounding box center [1436, 406] width 111 height 25
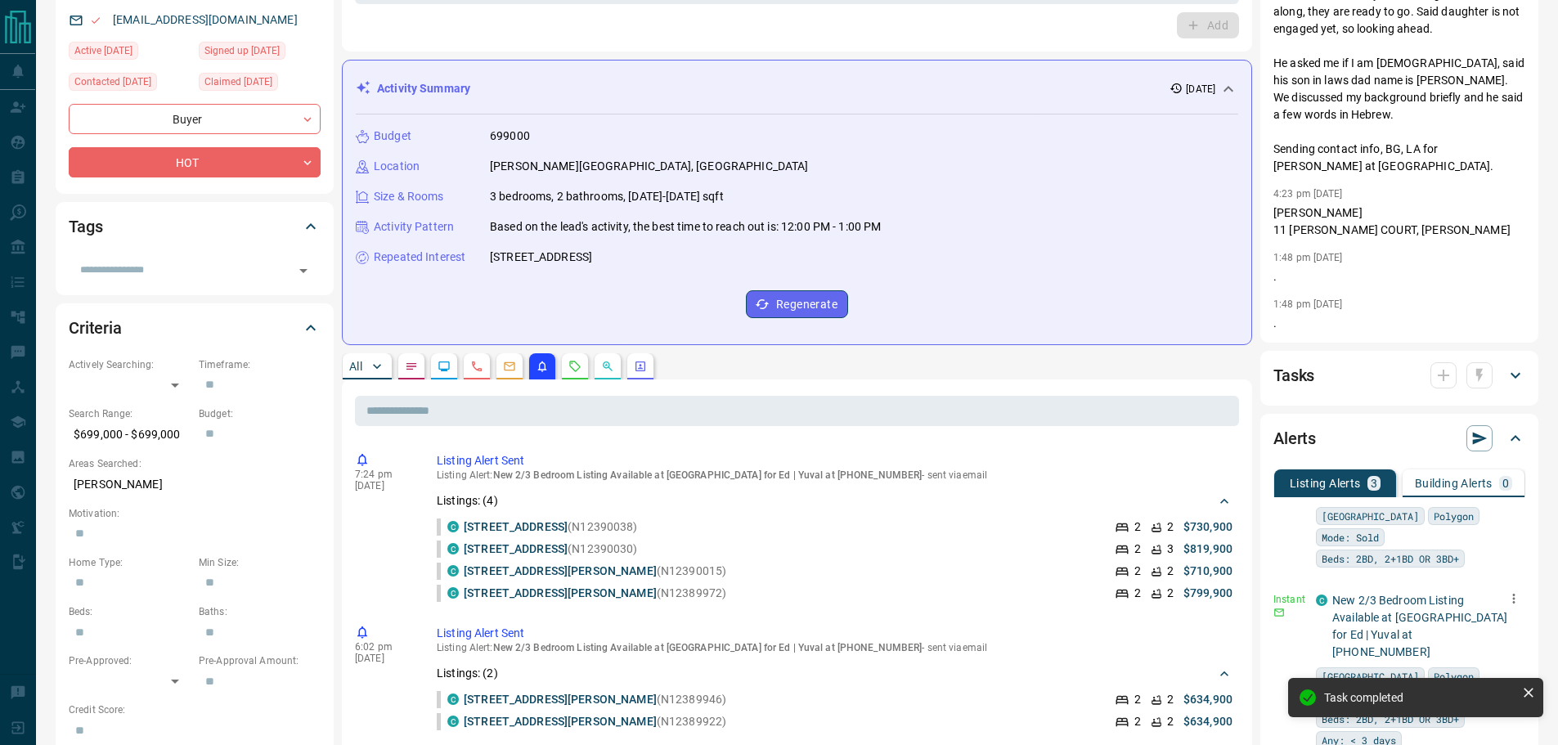
click at [1522, 388] on div "Tasks" at bounding box center [1399, 375] width 252 height 39
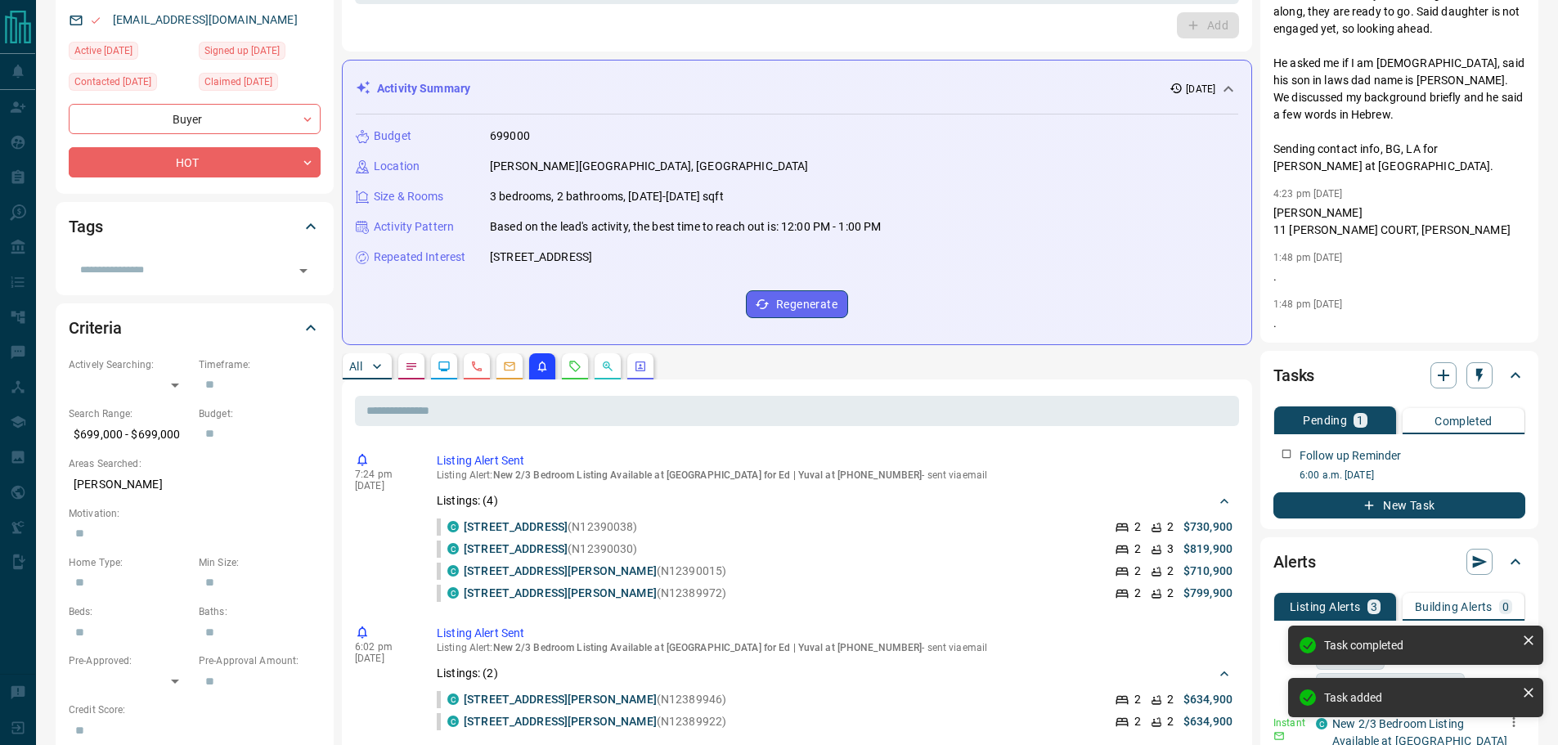
drag, startPoint x: 1508, startPoint y: 427, endPoint x: 1511, endPoint y: 438, distance: 11.9
click at [1508, 428] on button "Completed" at bounding box center [1463, 421] width 122 height 26
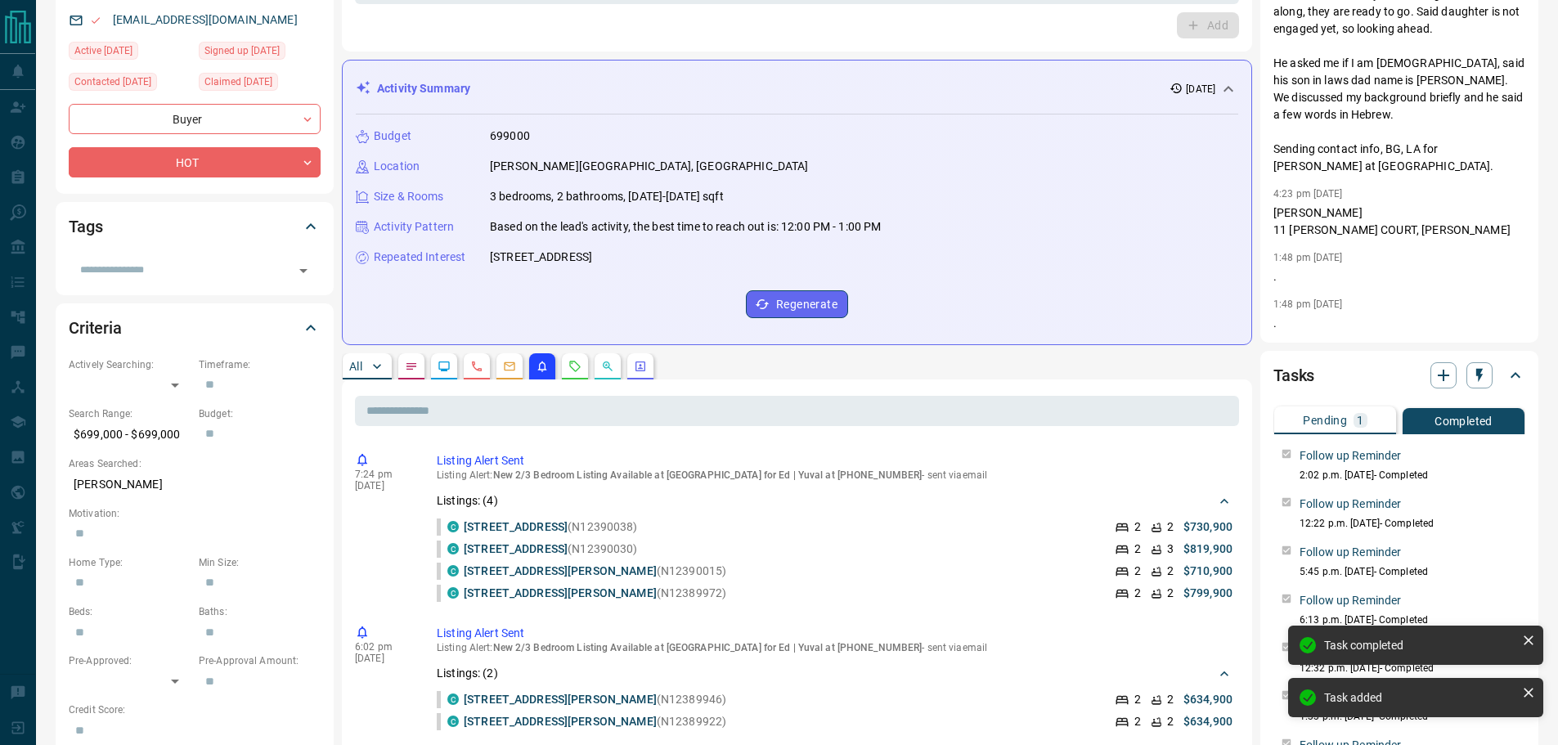
click at [1376, 435] on div "Follow up Reminder 2:02 p.m. [DATE] - Completed Follow up Reminder 12:22 p.m. […" at bounding box center [1399, 614] width 252 height 360
click at [1389, 410] on button "Pending 1" at bounding box center [1335, 420] width 122 height 28
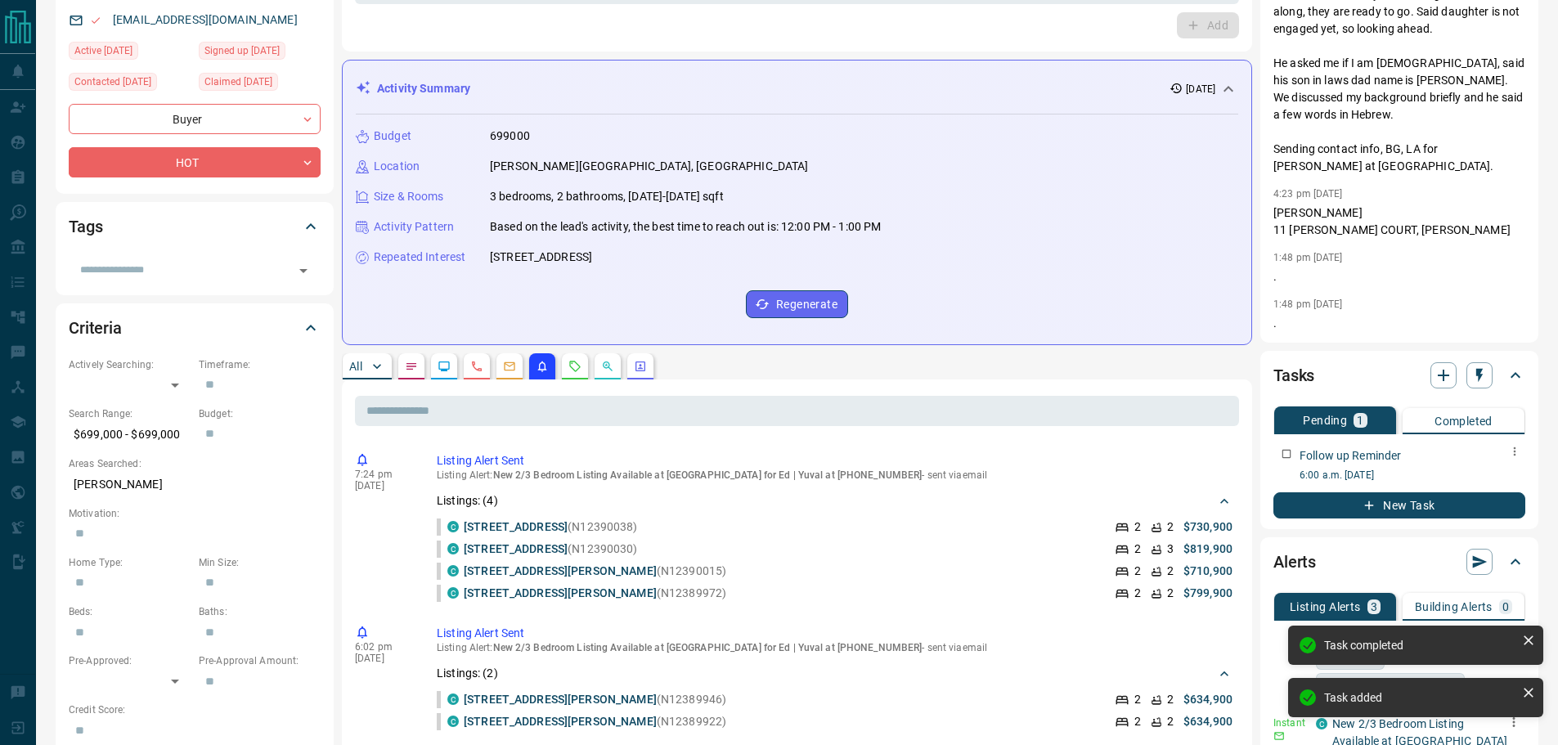
click at [1522, 455] on div "Tasks Pending 1 Completed Follow up Reminder 6:00 a.m. [DATE] New Task" at bounding box center [1399, 440] width 278 height 178
click at [1517, 455] on icon "button" at bounding box center [1514, 451] width 13 height 13
click at [1503, 475] on li "Edit" at bounding box center [1489, 482] width 72 height 25
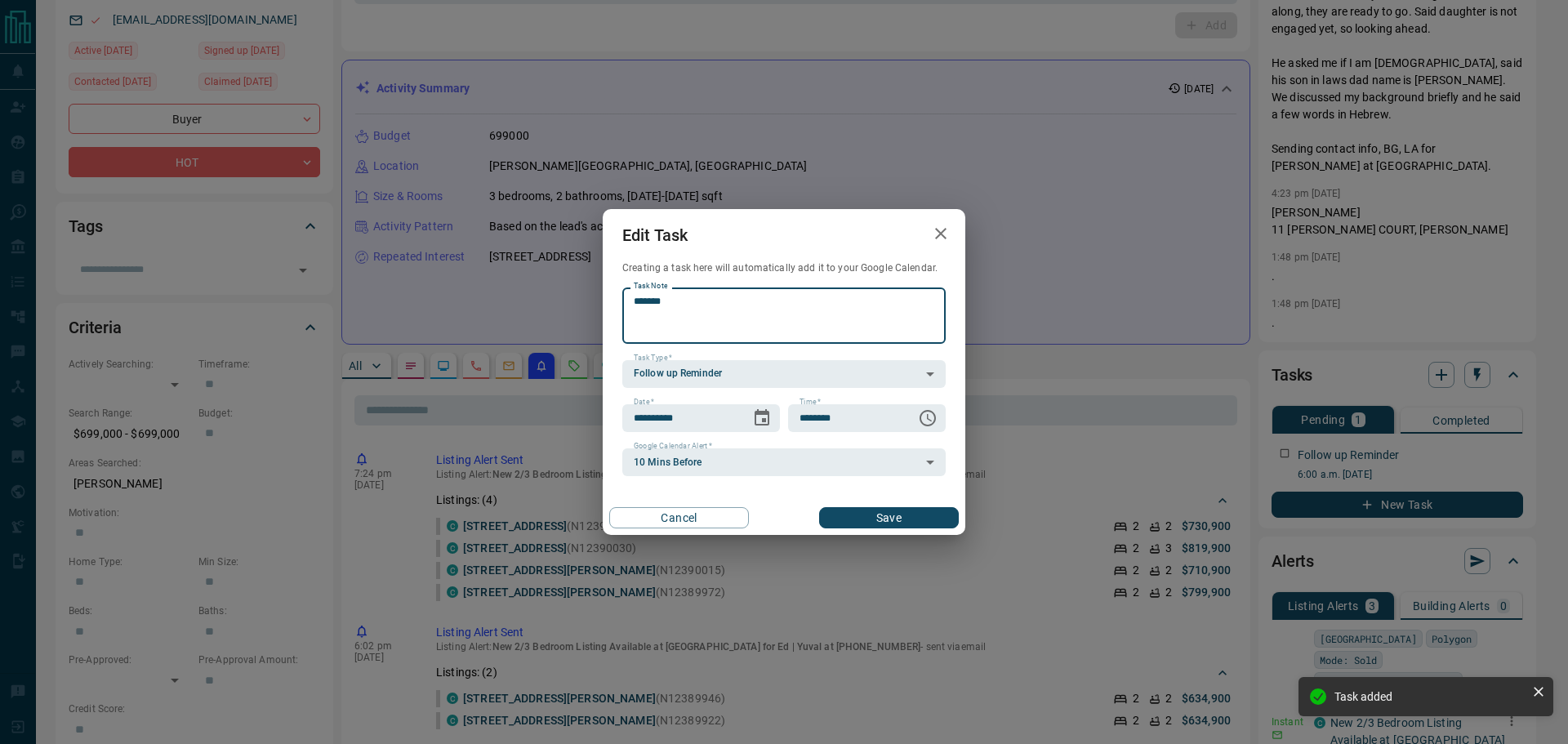
type textarea "******"
click at [883, 516] on button "Save" at bounding box center [889, 517] width 140 height 21
